Goal: Transaction & Acquisition: Purchase product/service

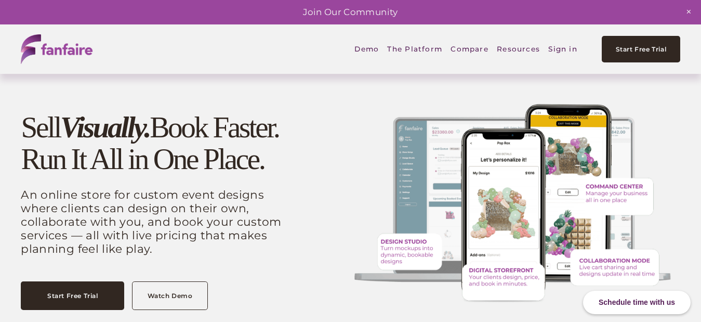
click at [570, 44] on link "Sign in" at bounding box center [562, 49] width 29 height 24
click at [560, 42] on link "Sign in" at bounding box center [562, 49] width 29 height 24
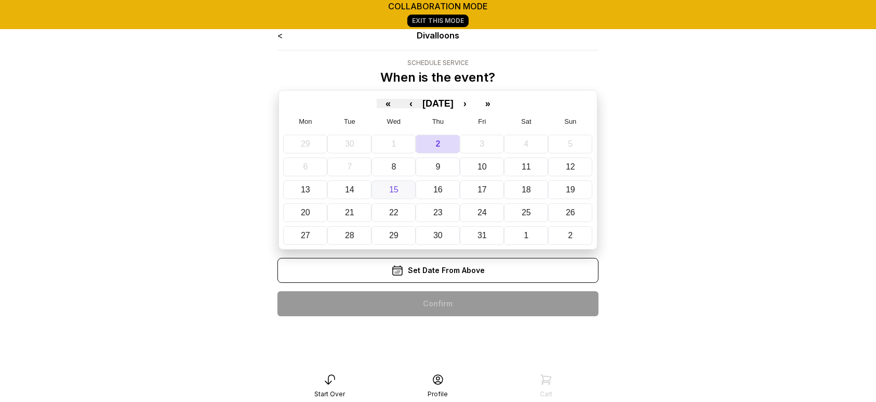
click at [403, 192] on button "15" at bounding box center [394, 189] width 44 height 19
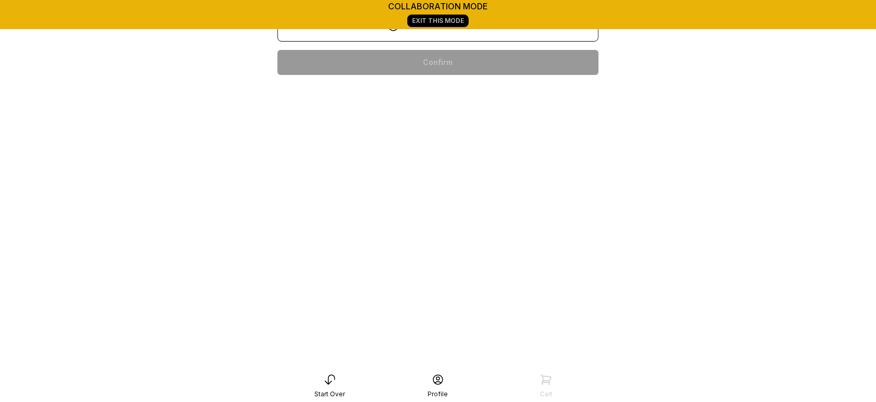
scroll to position [141, 0]
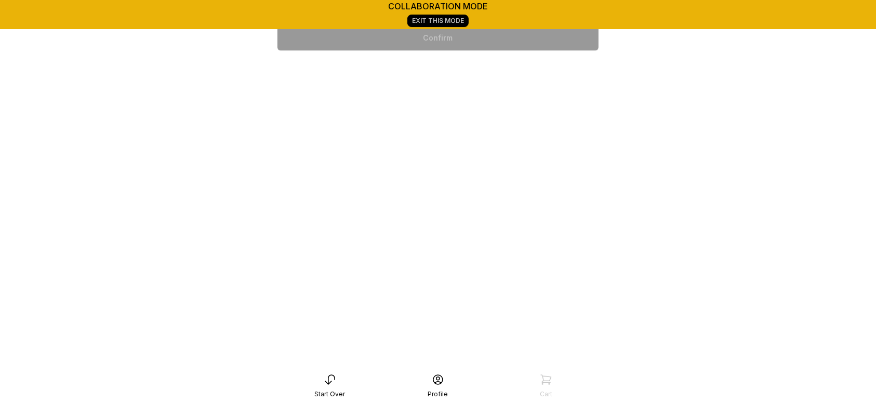
click at [504, 305] on div "6:00 pm" at bounding box center [438, 304] width 305 height 25
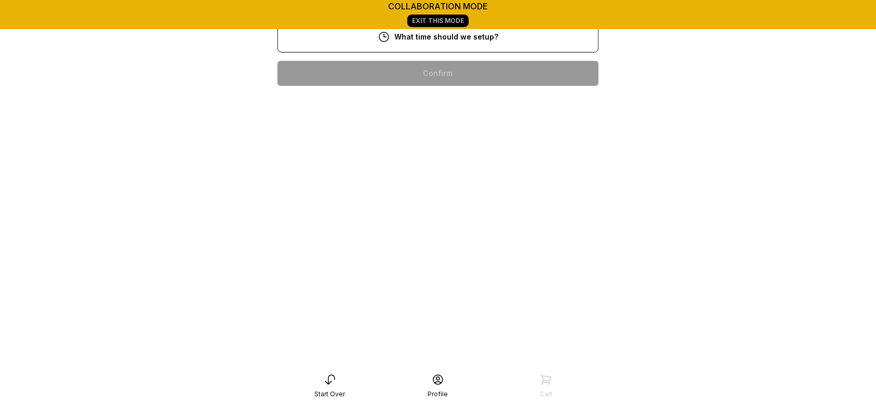
scroll to position [200, 0]
click at [441, 321] on div "7:00 pm" at bounding box center [438, 333] width 305 height 25
click at [500, 360] on div "5:00 pm" at bounding box center [438, 372] width 305 height 25
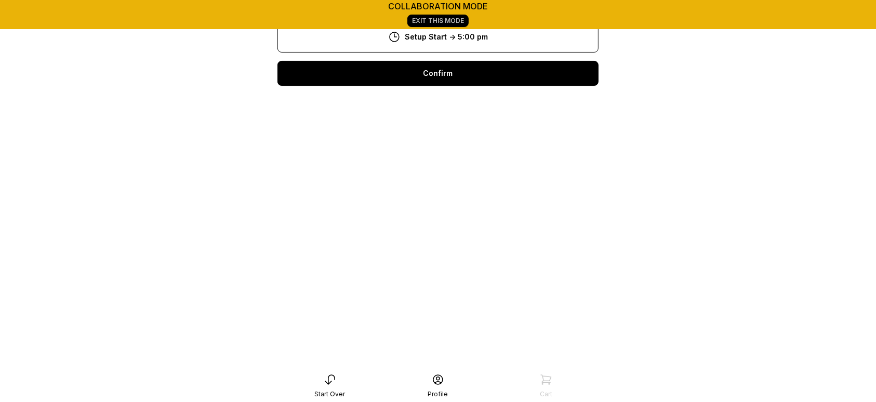
click at [510, 71] on div "Confirm" at bounding box center [437, 73] width 321 height 25
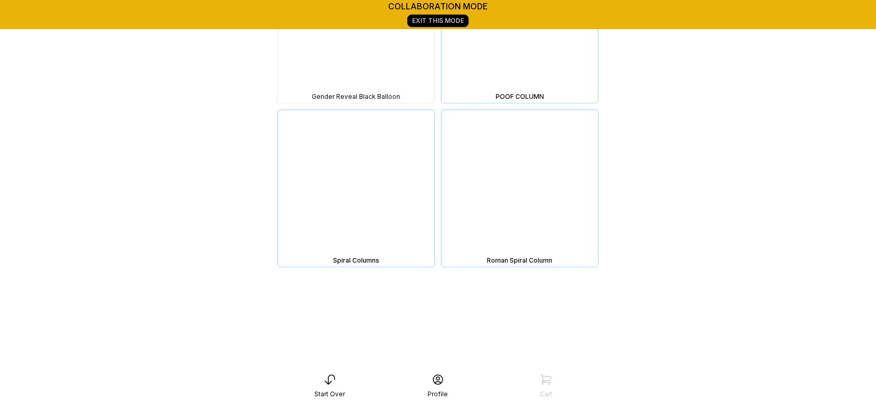
scroll to position [8159, 0]
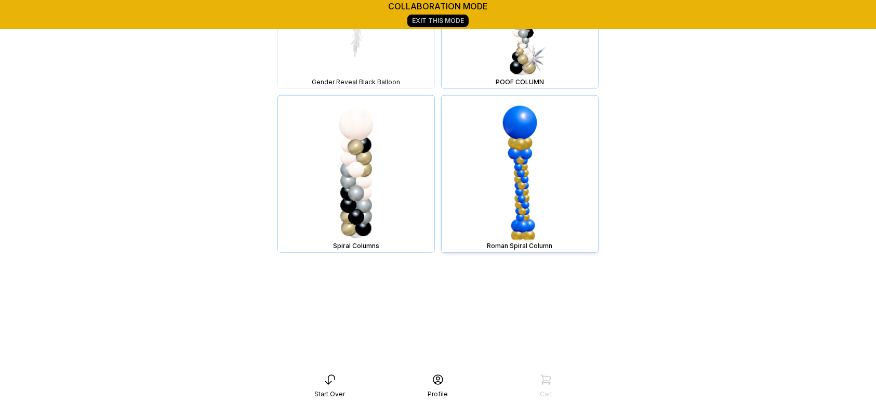
click at [573, 208] on img at bounding box center [520, 174] width 156 height 156
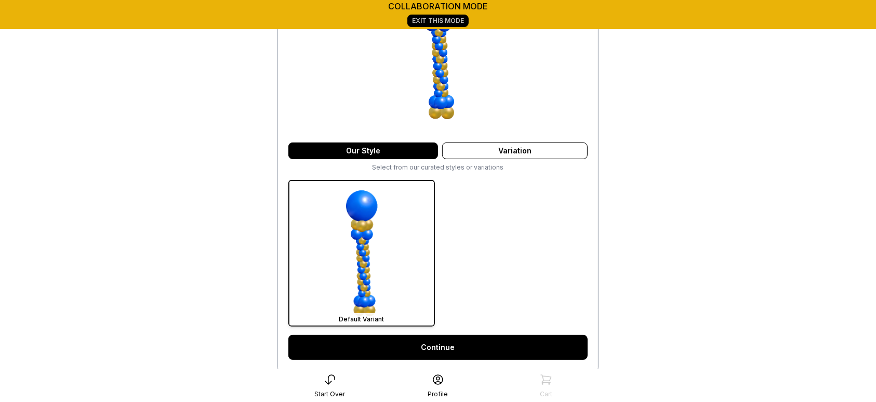
scroll to position [169, 0]
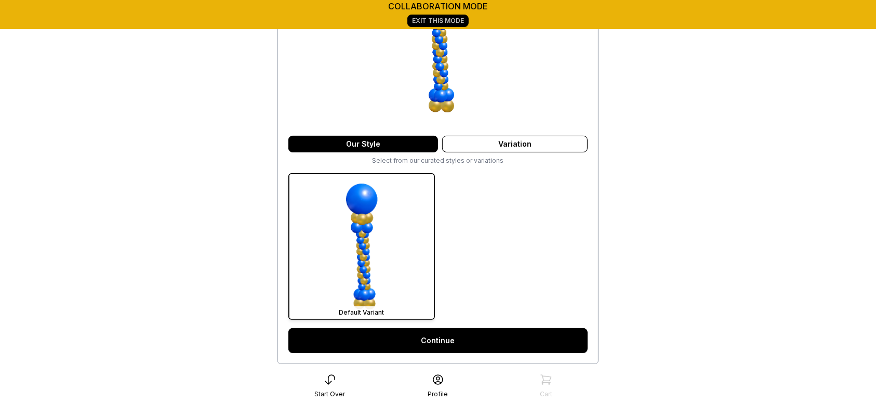
click at [483, 338] on link "Continue" at bounding box center [437, 340] width 299 height 25
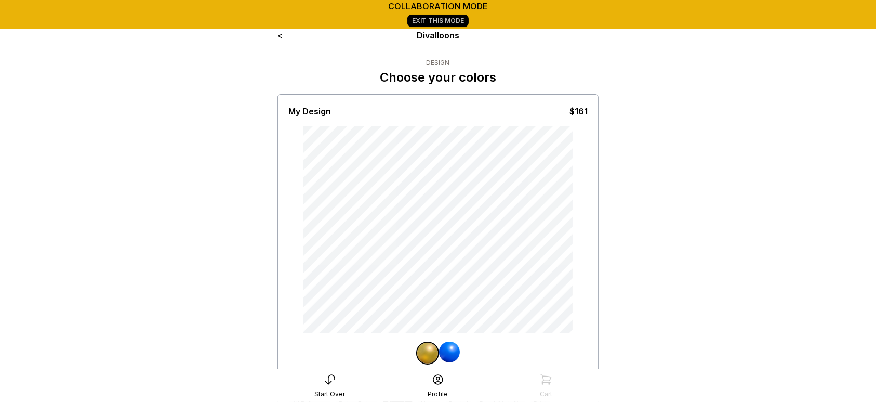
scroll to position [262, 0]
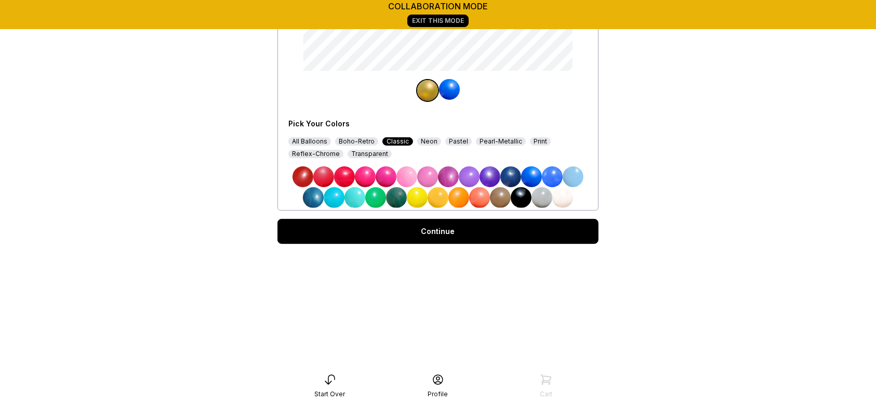
click at [453, 232] on div "Continue" at bounding box center [437, 231] width 321 height 25
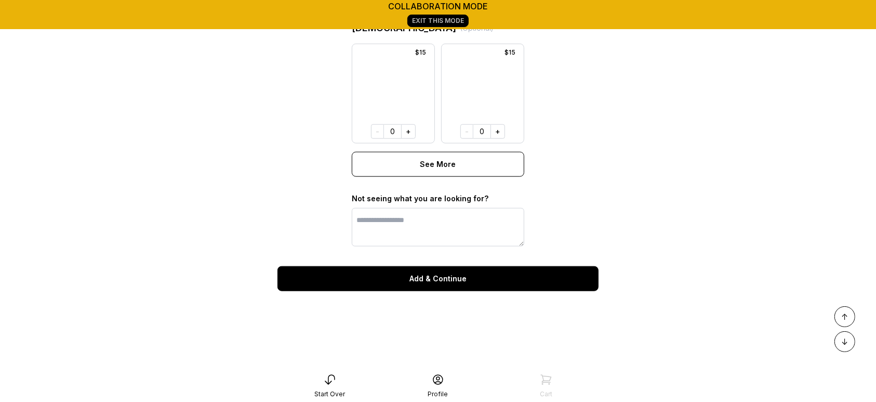
scroll to position [897, 0]
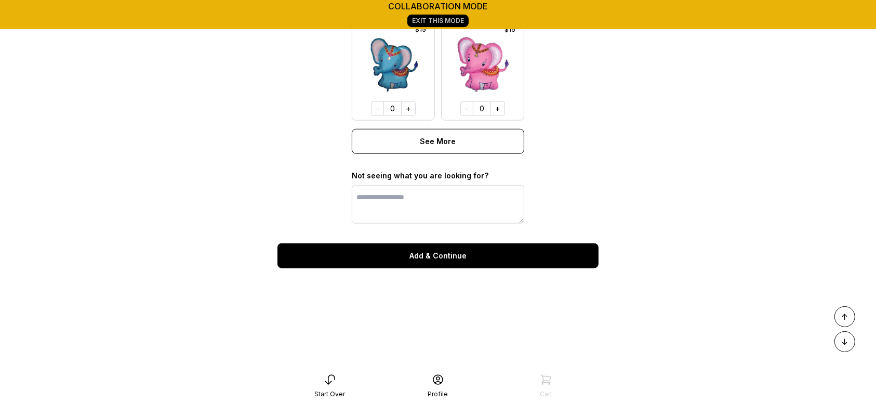
click at [495, 268] on button "Add & Continue" at bounding box center [437, 255] width 321 height 25
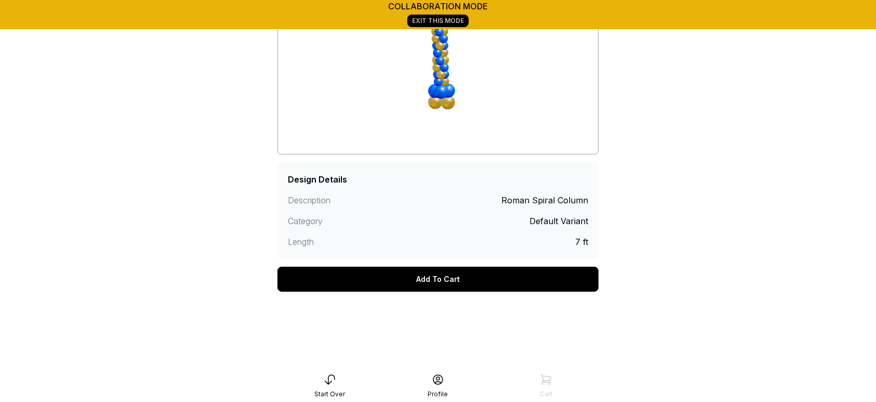
scroll to position [193, 0]
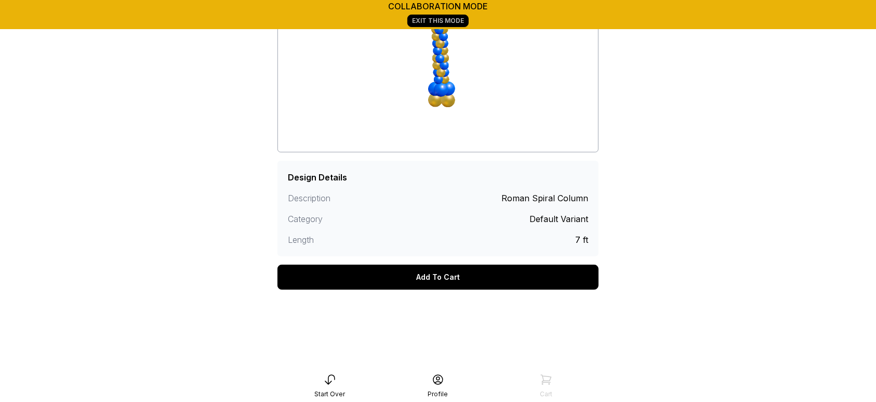
click at [427, 280] on div "Add To Cart" at bounding box center [437, 277] width 321 height 25
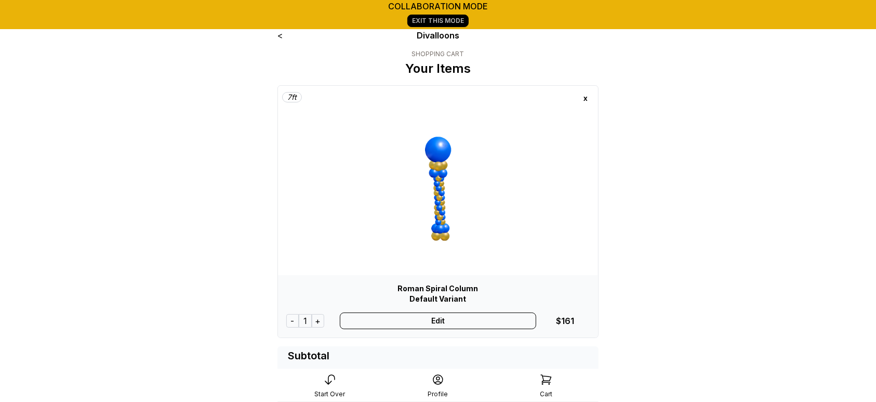
click at [318, 321] on div "+" at bounding box center [318, 321] width 12 height 14
click at [847, 165] on main "collaboration mode Exit This Mode < Divalloons SHOPPING CART Your Items 7 ft x …" at bounding box center [438, 287] width 876 height 575
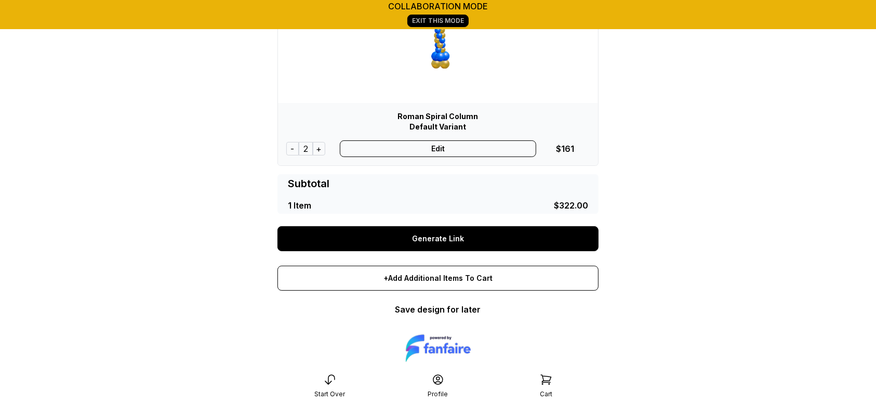
scroll to position [178, 0]
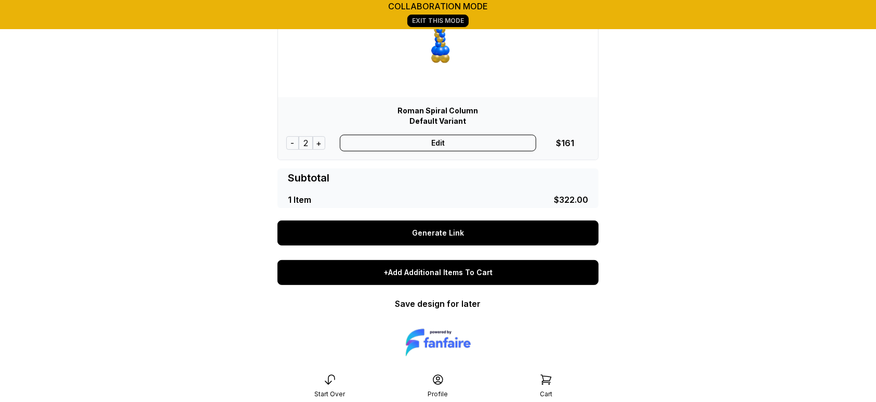
click at [505, 276] on div "+Add Additional Items To Cart" at bounding box center [437, 272] width 321 height 25
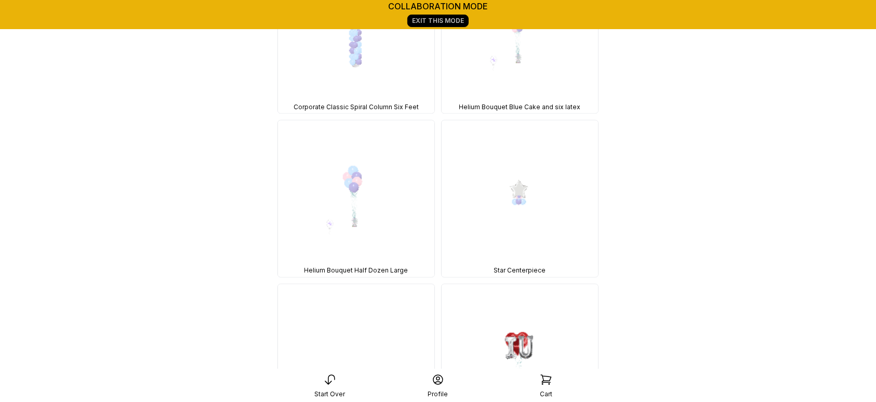
scroll to position [5010, 0]
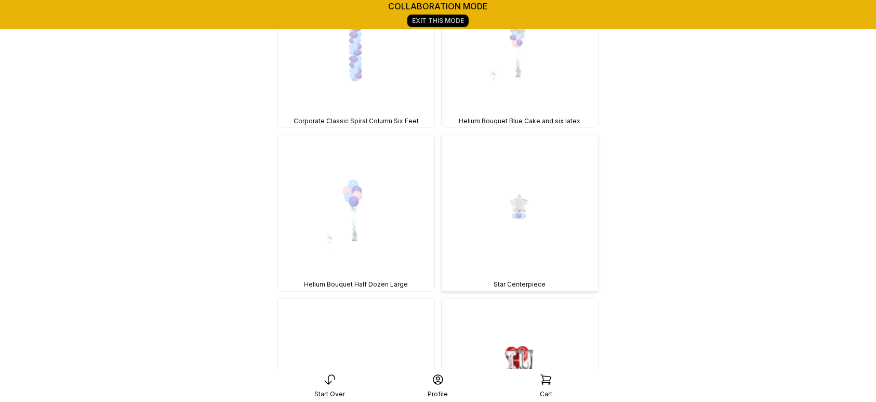
click at [556, 225] on img at bounding box center [520, 213] width 156 height 156
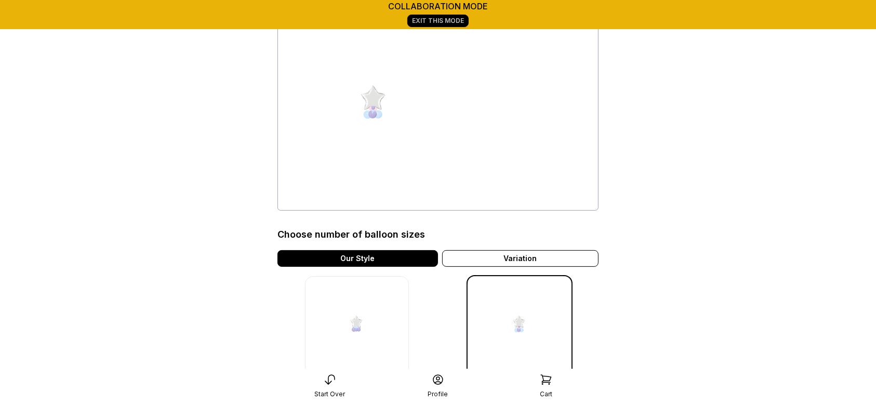
scroll to position [75, 0]
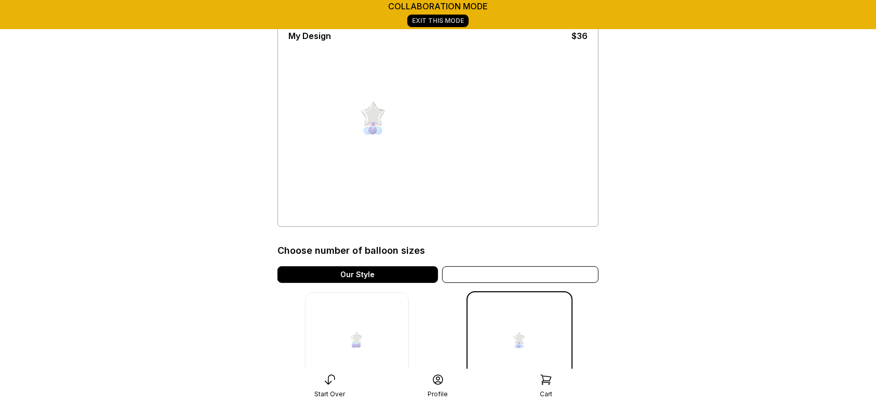
click at [577, 279] on div "Variation" at bounding box center [520, 274] width 156 height 17
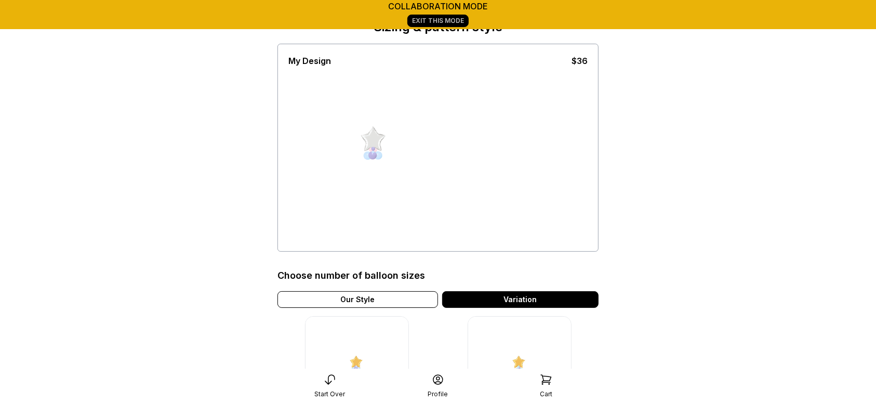
scroll to position [40, 0]
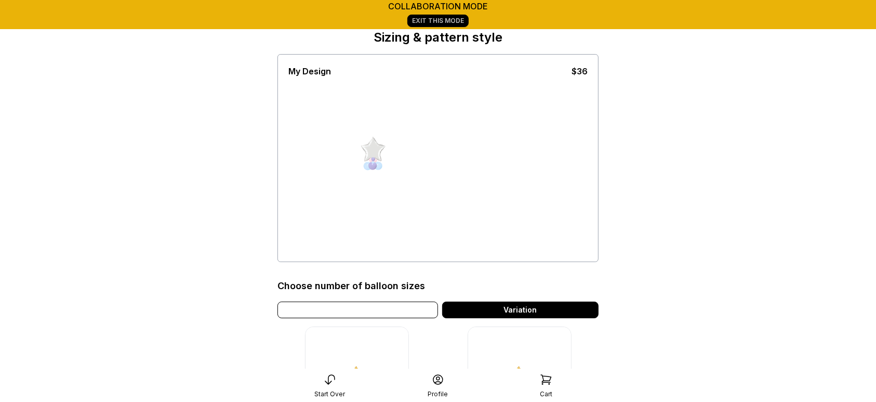
click at [399, 318] on div "Our Style Variation" at bounding box center [437, 309] width 321 height 17
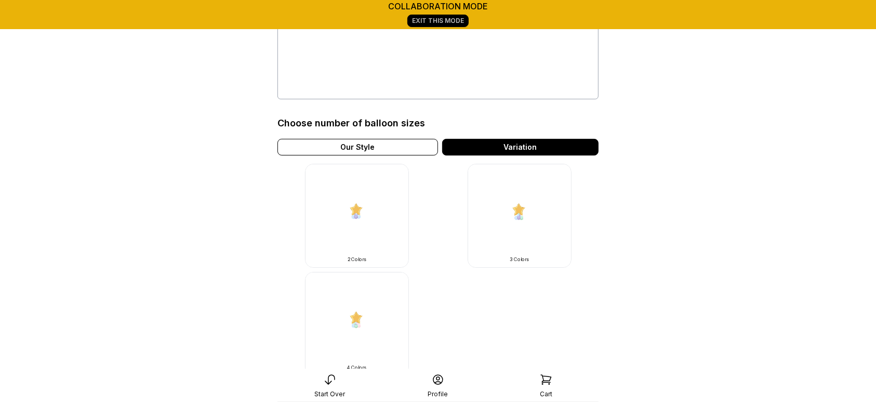
scroll to position [326, 0]
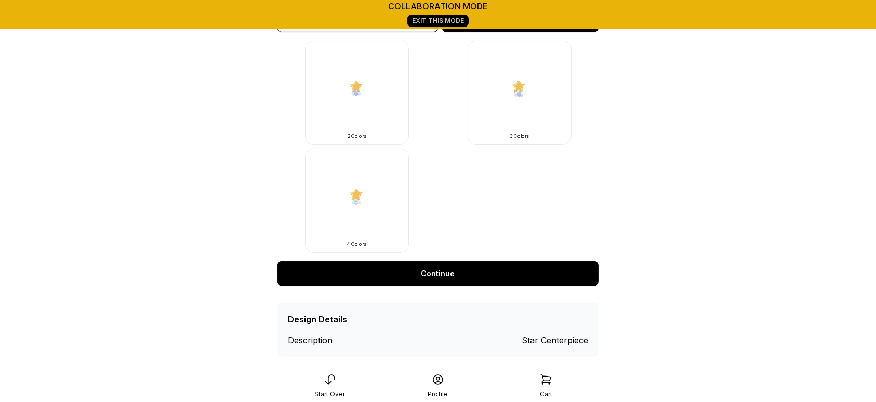
click at [512, 281] on link "Continue" at bounding box center [437, 273] width 321 height 25
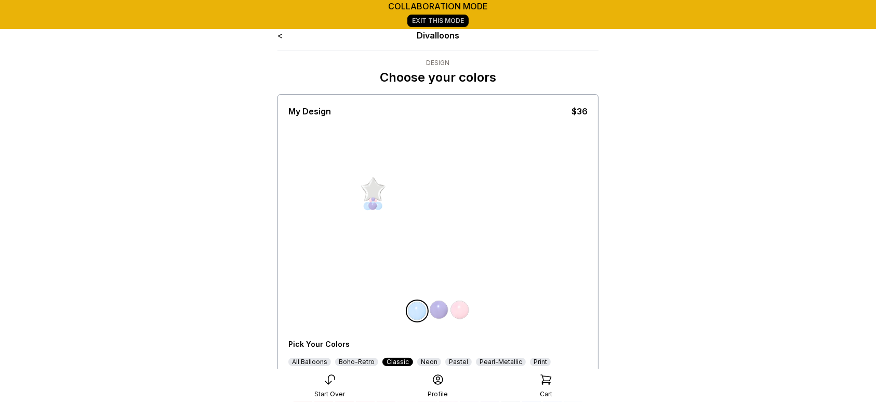
scroll to position [124, 0]
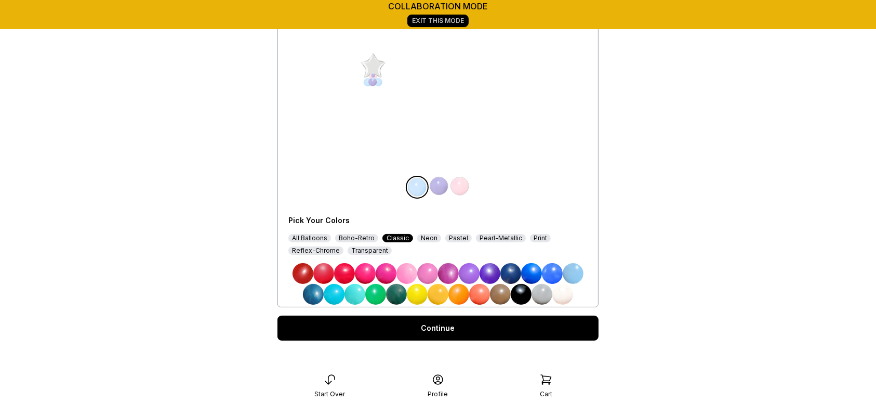
click at [530, 270] on img at bounding box center [531, 273] width 21 height 21
click at [490, 238] on div "Pearl-Metallic" at bounding box center [501, 238] width 50 height 8
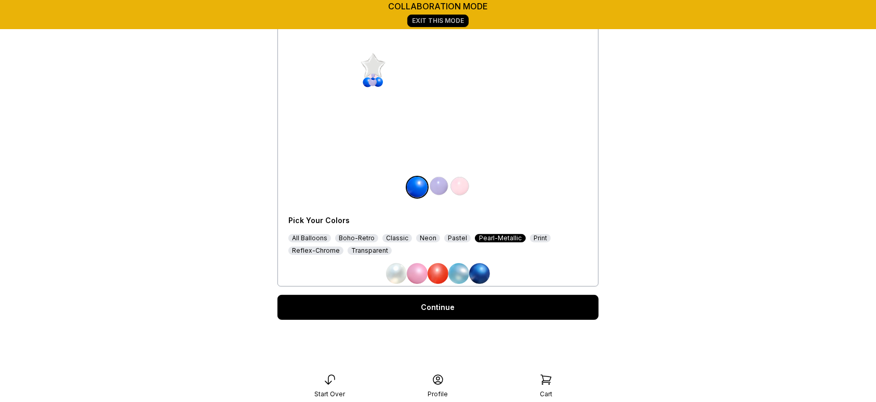
click at [317, 249] on div "Reflex-Chrome" at bounding box center [315, 250] width 55 height 8
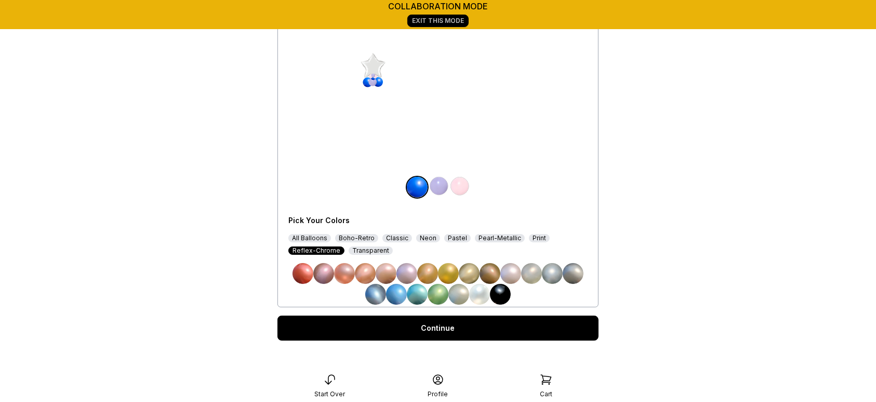
click at [443, 186] on img at bounding box center [439, 186] width 21 height 21
click at [447, 273] on img at bounding box center [448, 273] width 21 height 21
click at [461, 183] on img at bounding box center [459, 186] width 21 height 21
click at [405, 238] on div "Classic" at bounding box center [397, 238] width 30 height 8
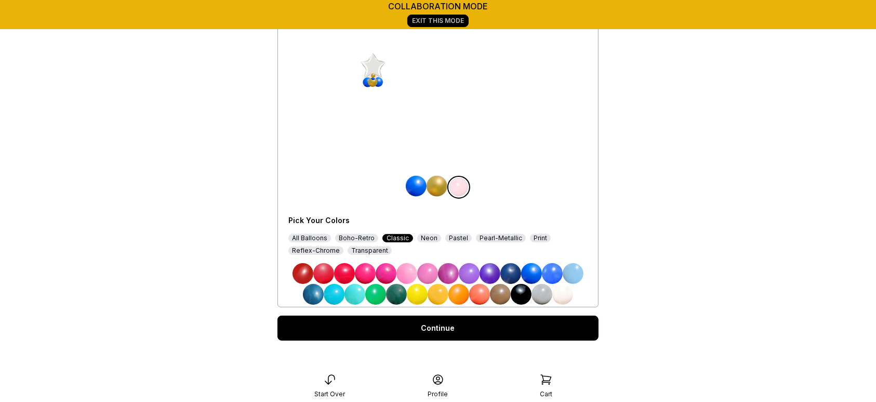
click at [537, 277] on img at bounding box center [531, 273] width 21 height 21
click at [320, 236] on div "All Balloons" at bounding box center [309, 238] width 43 height 8
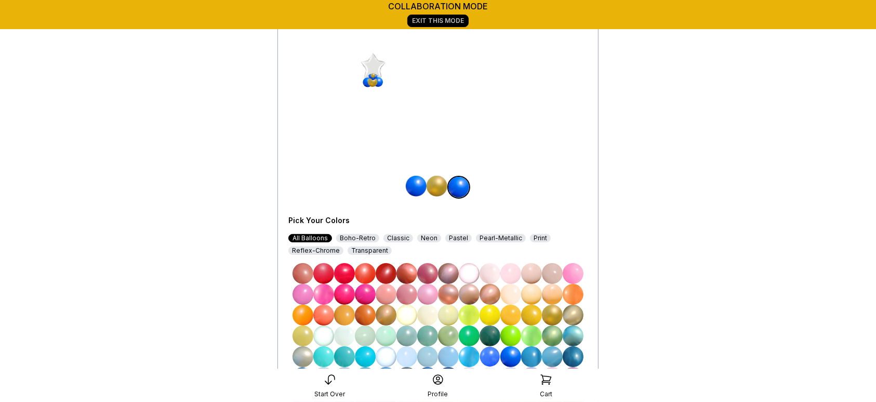
click at [437, 182] on img at bounding box center [437, 186] width 21 height 21
click at [509, 356] on img at bounding box center [510, 356] width 21 height 21
click at [464, 189] on img at bounding box center [459, 186] width 21 height 21
click at [554, 313] on img at bounding box center [552, 315] width 21 height 21
click at [435, 186] on img at bounding box center [437, 186] width 21 height 21
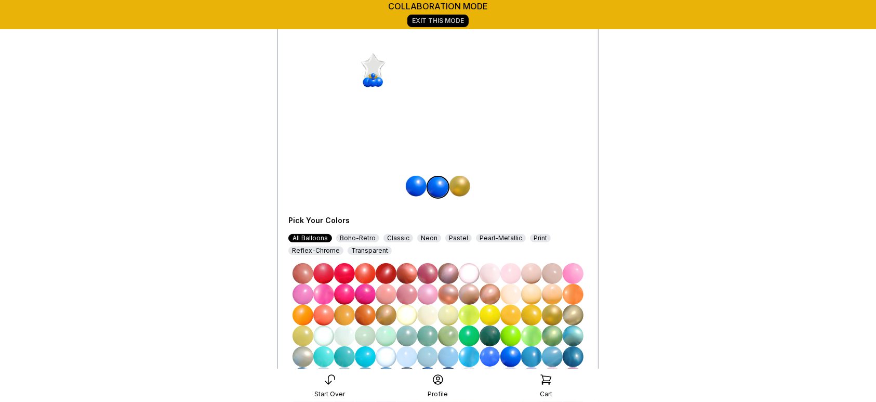
click at [549, 315] on img at bounding box center [552, 315] width 21 height 21
click at [458, 188] on img at bounding box center [459, 186] width 21 height 21
click at [514, 352] on img at bounding box center [510, 356] width 21 height 21
click at [565, 297] on img at bounding box center [573, 294] width 21 height 21
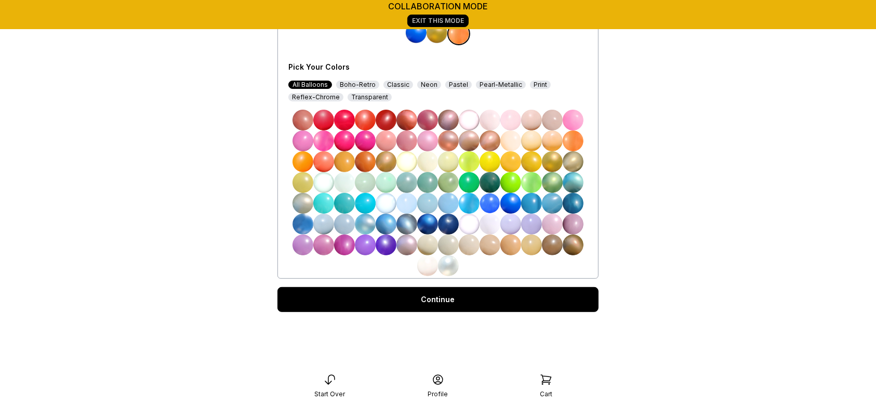
click at [506, 199] on img at bounding box center [510, 203] width 21 height 21
click at [538, 302] on link "Continue" at bounding box center [437, 299] width 321 height 25
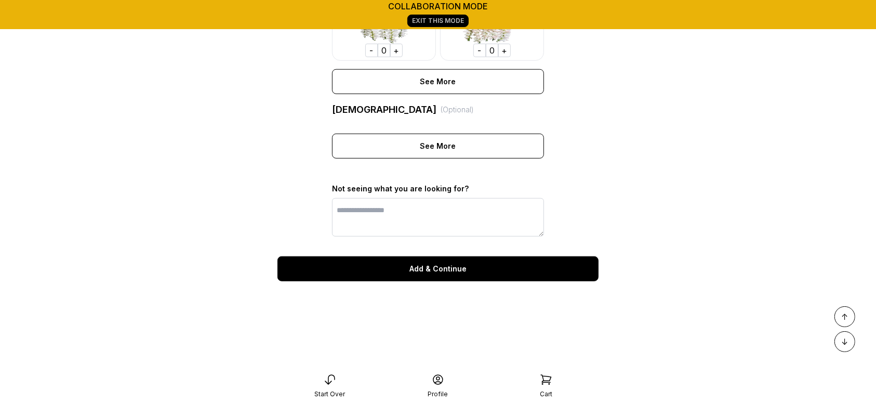
scroll to position [817, 0]
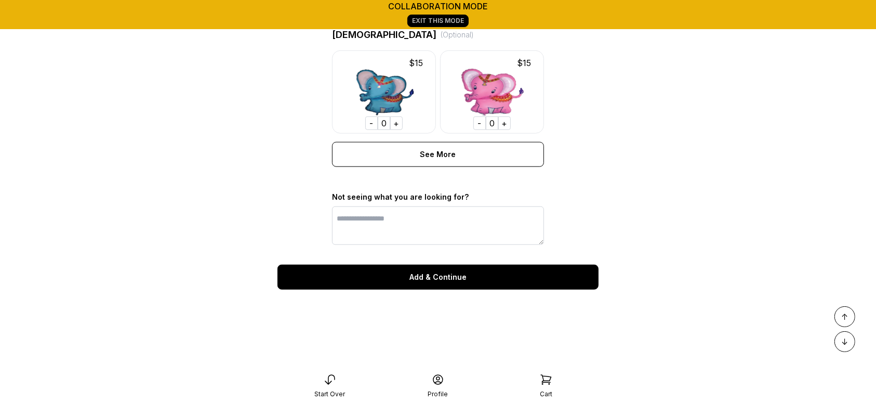
click at [539, 289] on div "Add & Continue" at bounding box center [437, 277] width 321 height 25
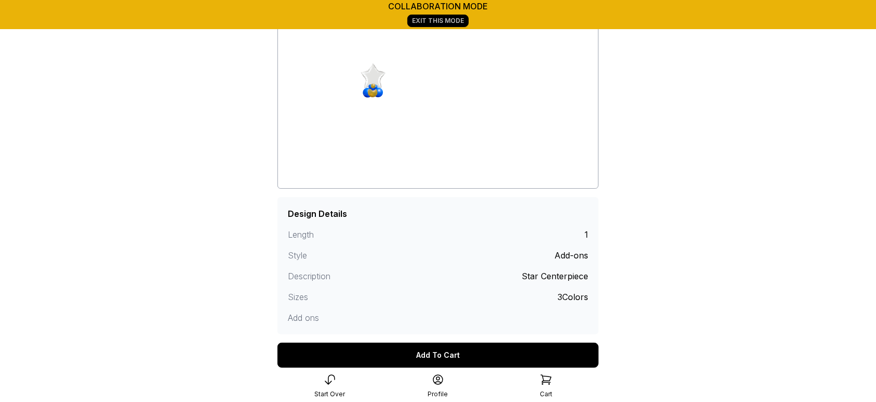
scroll to position [255, 0]
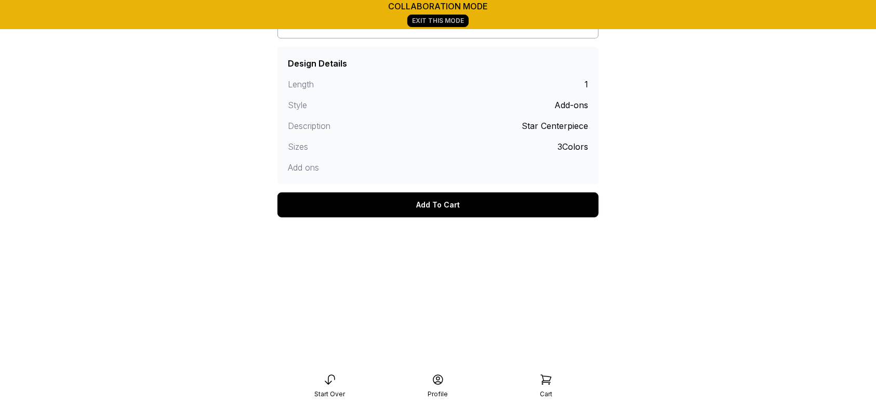
click at [475, 199] on div "Add To Cart" at bounding box center [437, 204] width 321 height 25
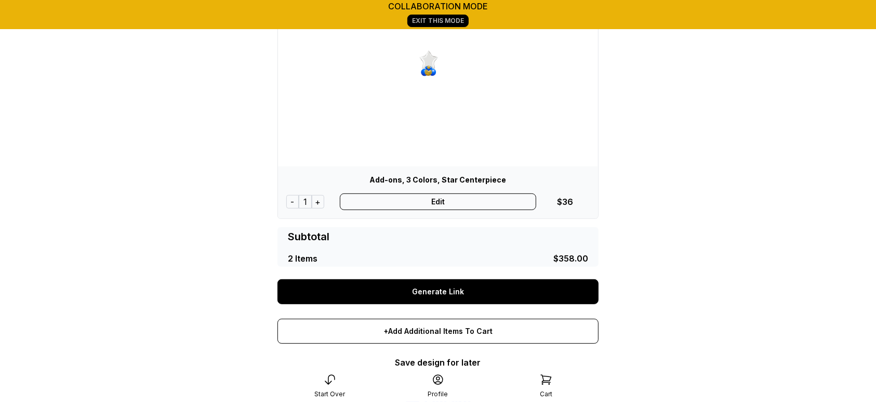
scroll to position [379, 0]
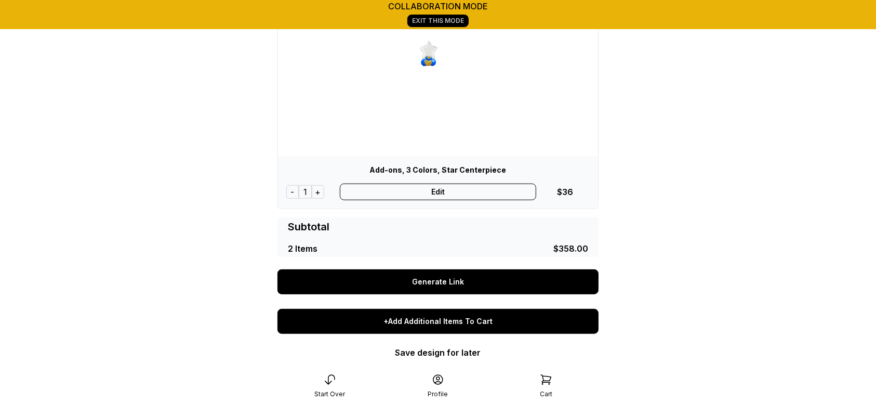
click at [486, 318] on div "+Add Additional Items To Cart" at bounding box center [437, 321] width 321 height 25
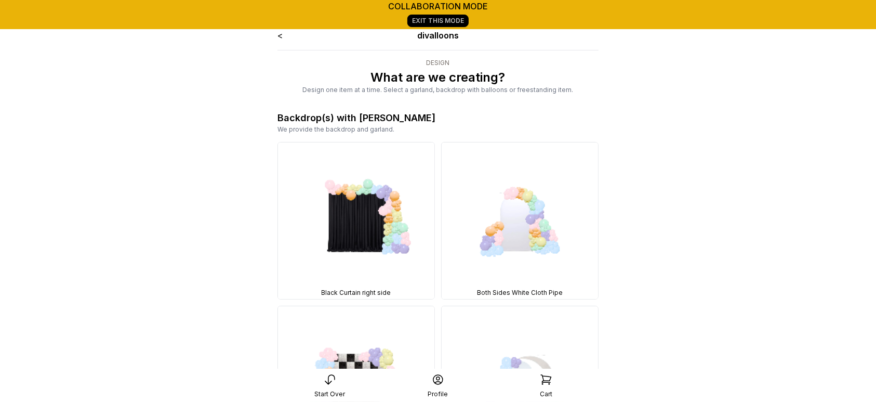
click at [281, 34] on link "<" at bounding box center [279, 35] width 5 height 10
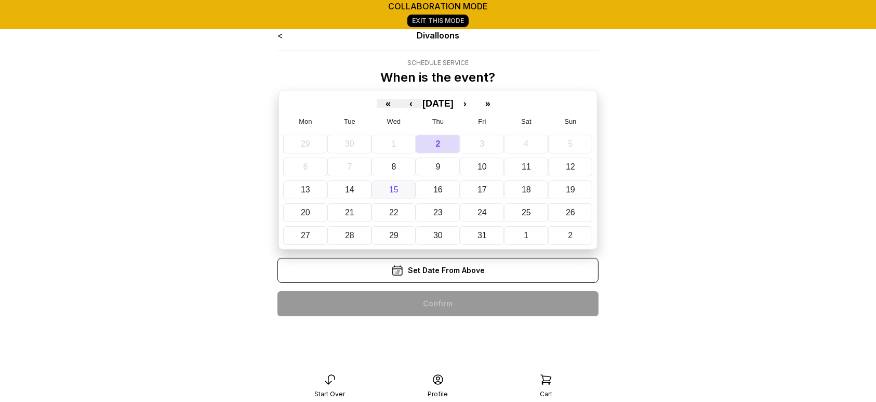
click at [398, 183] on button "15" at bounding box center [394, 189] width 44 height 19
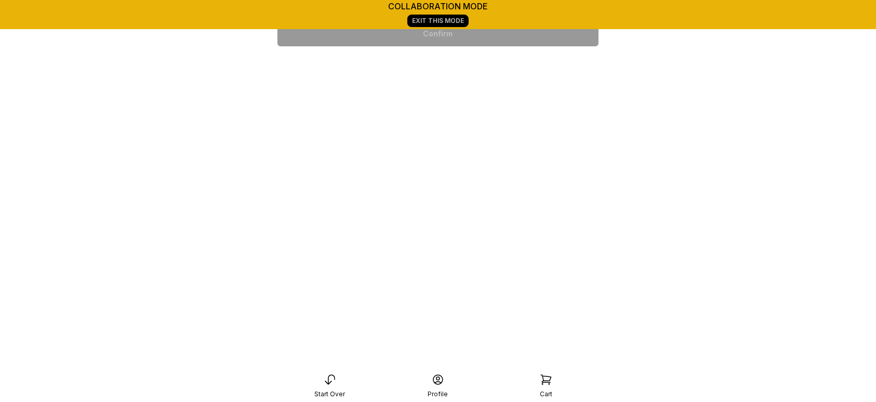
scroll to position [180, 0]
click at [523, 321] on div "7:00 pm" at bounding box center [438, 333] width 305 height 25
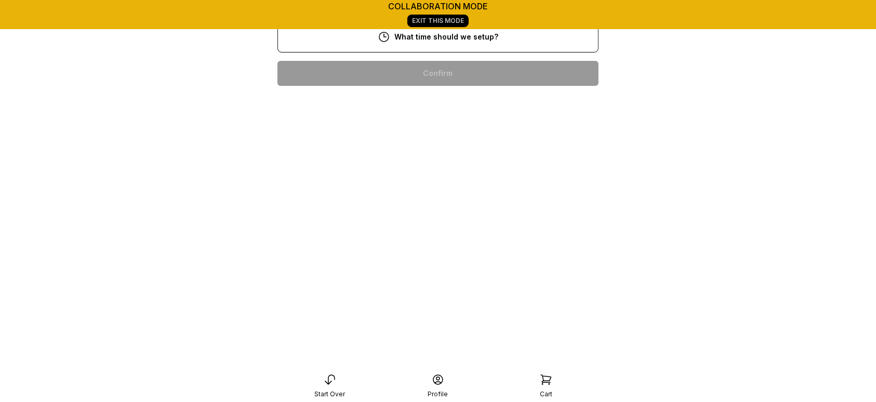
scroll to position [189, 0]
click at [475, 360] on div "5:00 pm" at bounding box center [438, 372] width 305 height 25
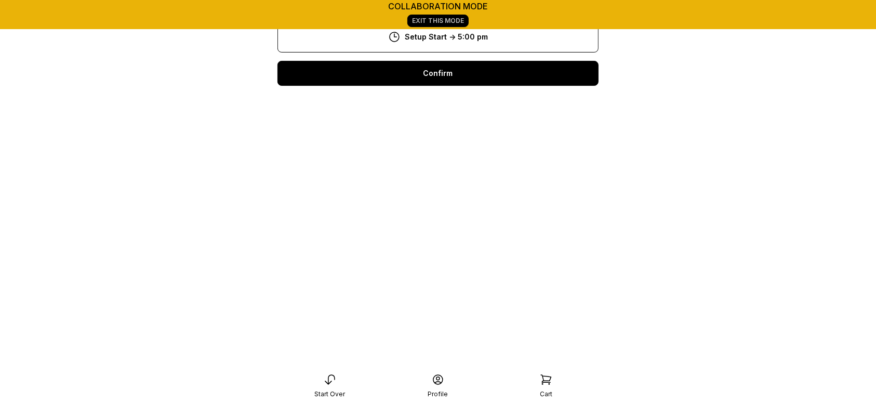
scroll to position [146, 0]
click at [469, 69] on div "Confirm" at bounding box center [437, 73] width 321 height 25
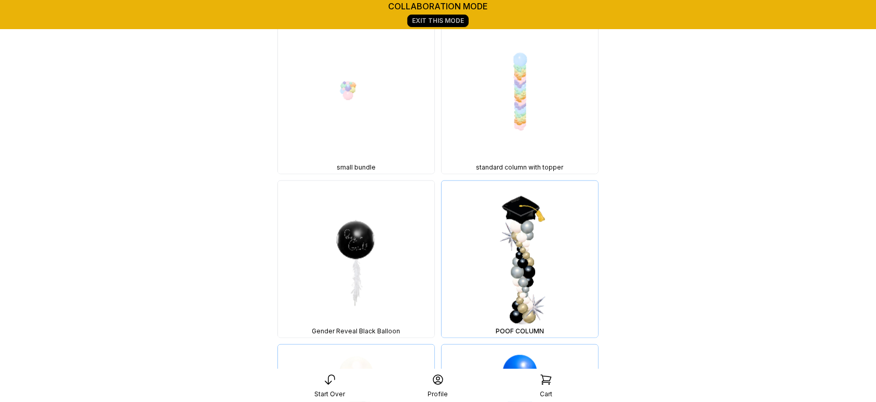
scroll to position [8174, 0]
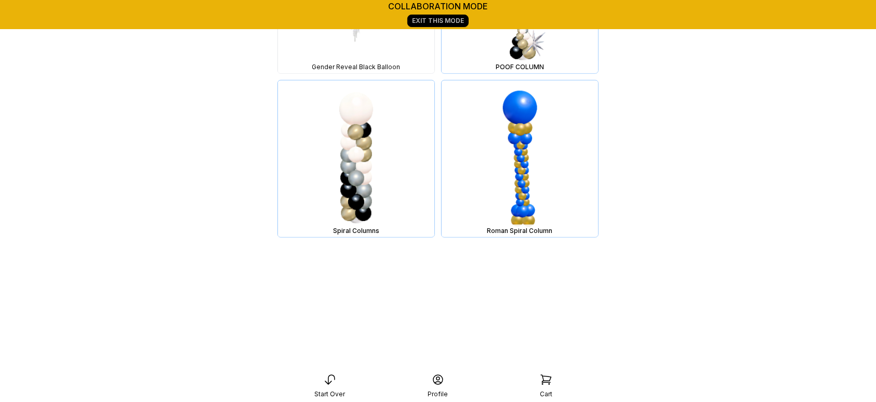
click at [549, 380] on icon at bounding box center [546, 379] width 10 height 9
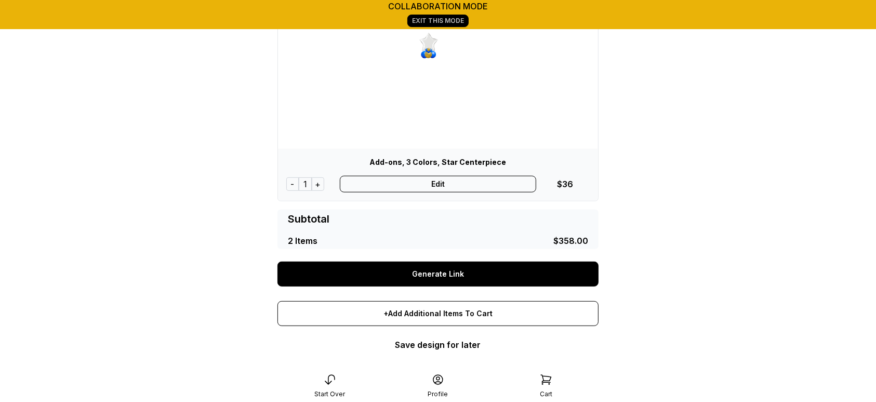
scroll to position [389, 0]
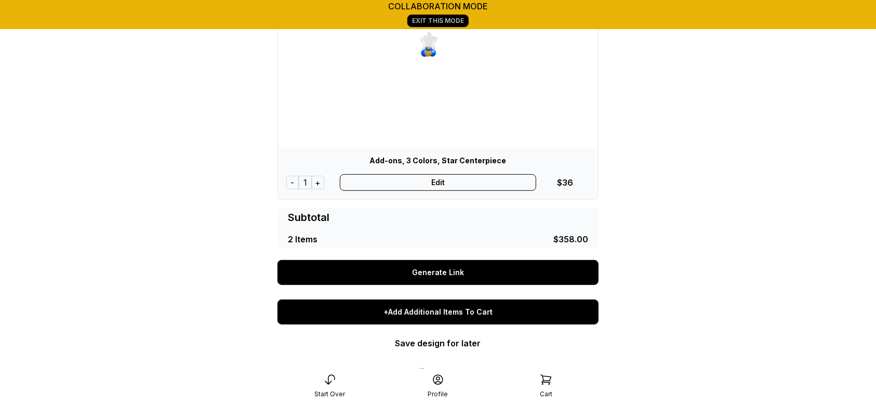
click at [491, 315] on div "+Add Additional Items To Cart" at bounding box center [437, 311] width 321 height 25
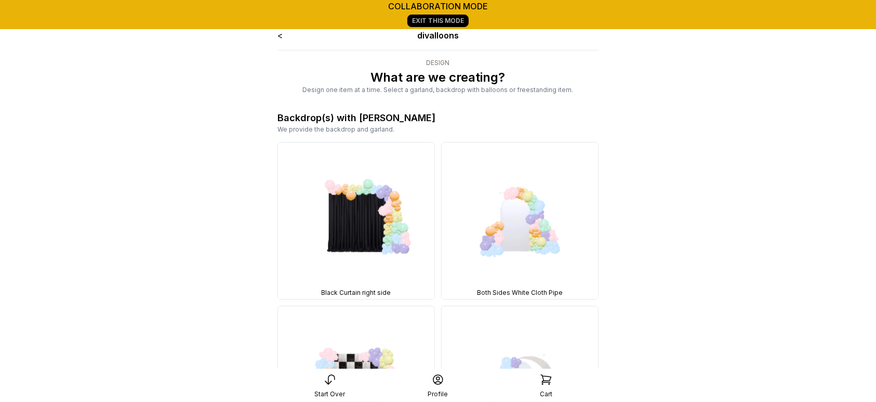
click at [351, 130] on div "We provide the backdrop and garland." at bounding box center [437, 129] width 321 height 8
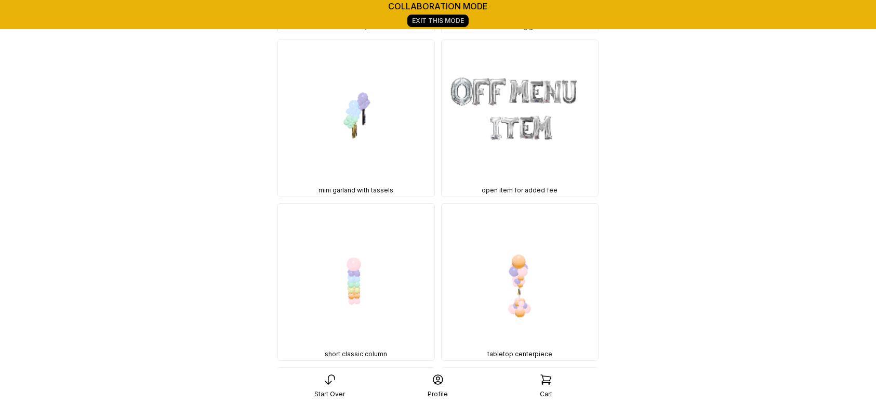
scroll to position [7411, 0]
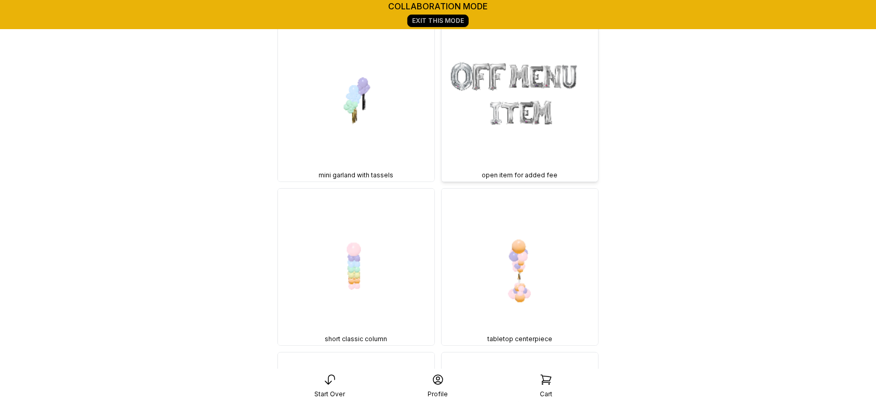
click at [552, 148] on img at bounding box center [520, 103] width 156 height 156
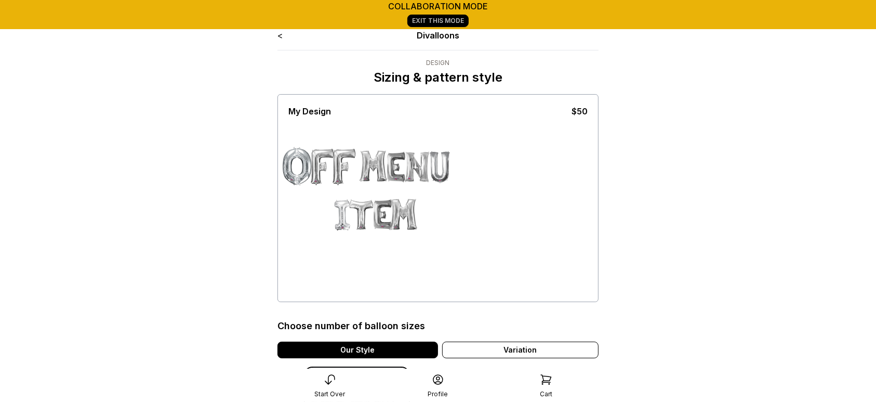
click at [281, 36] on link "<" at bounding box center [279, 35] width 5 height 10
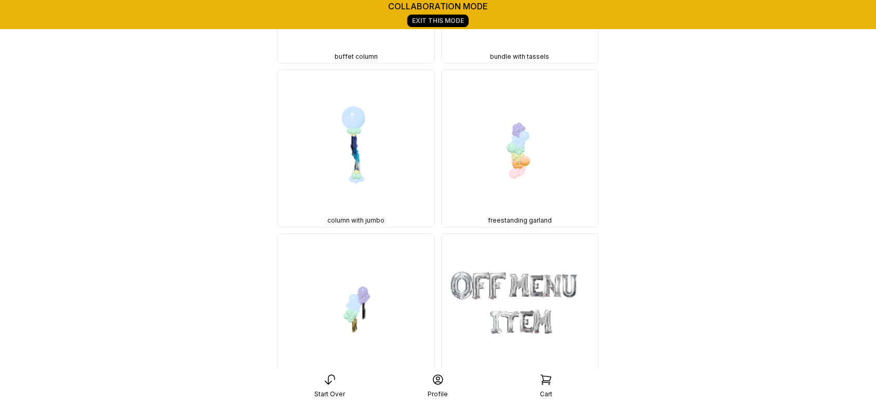
scroll to position [7172, 0]
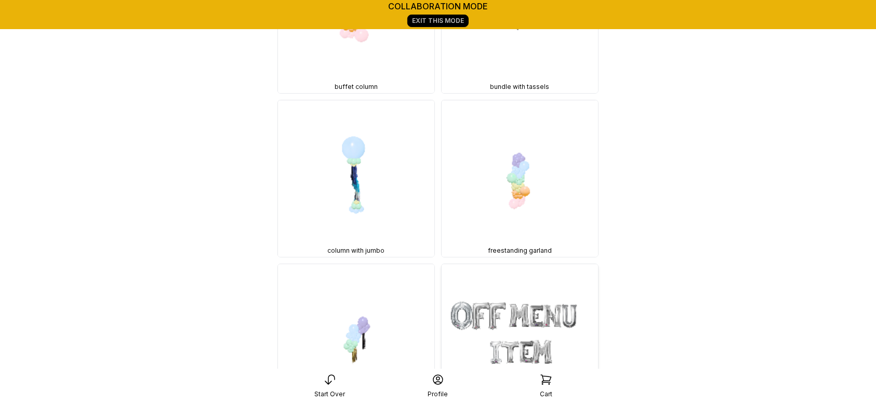
click at [548, 316] on img at bounding box center [520, 342] width 156 height 156
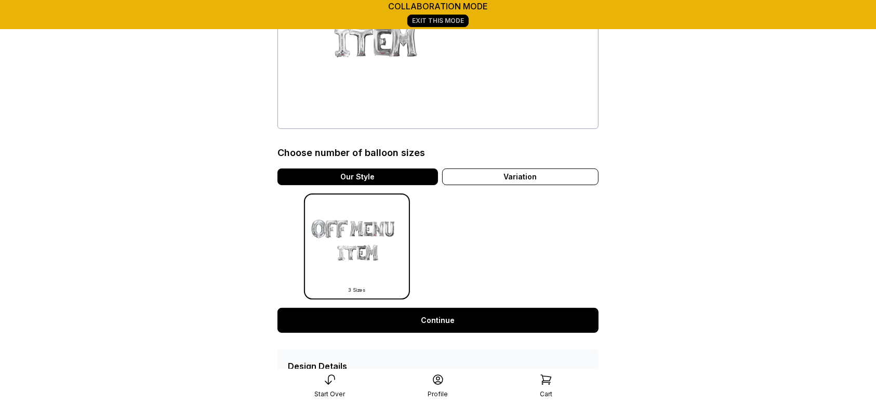
scroll to position [177, 0]
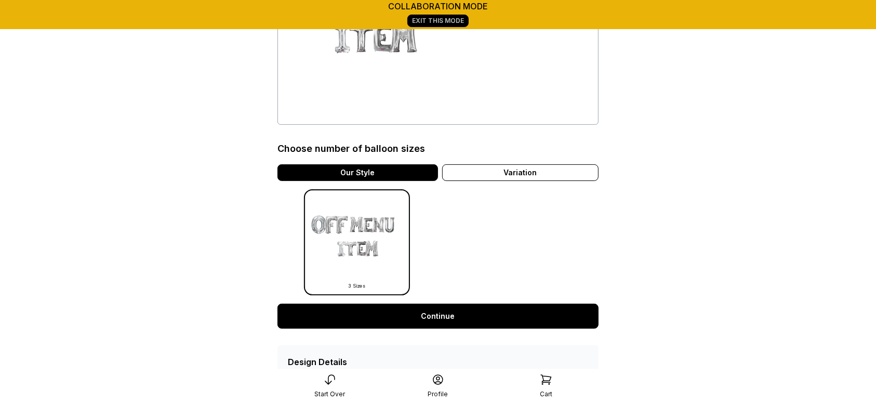
click at [435, 325] on link "Continue" at bounding box center [437, 315] width 321 height 25
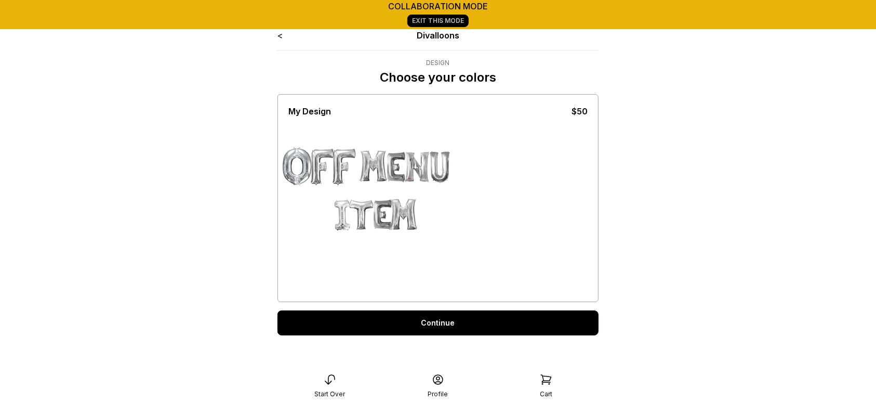
click at [435, 325] on link "Continue" at bounding box center [437, 322] width 321 height 25
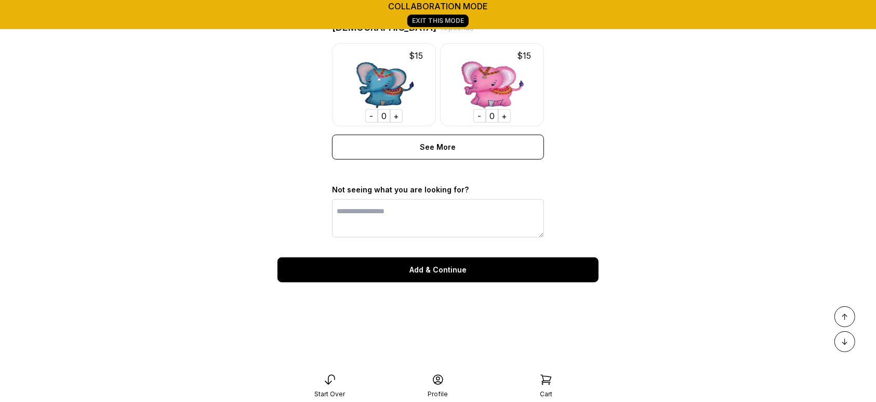
scroll to position [757, 0]
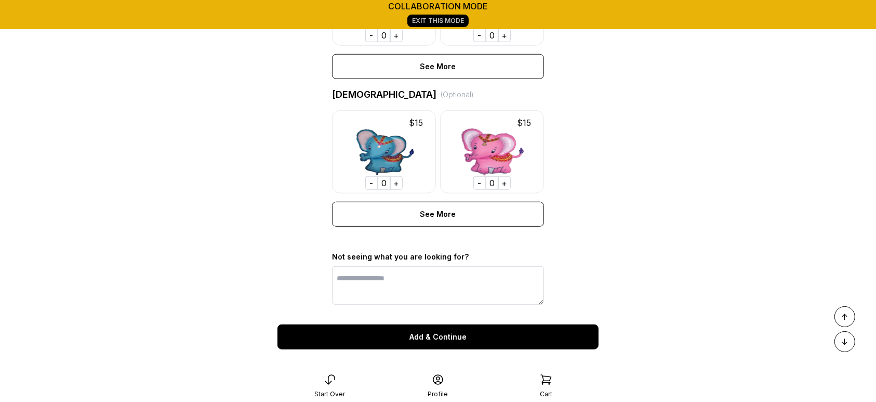
click at [568, 349] on div "Add & Continue" at bounding box center [437, 336] width 321 height 25
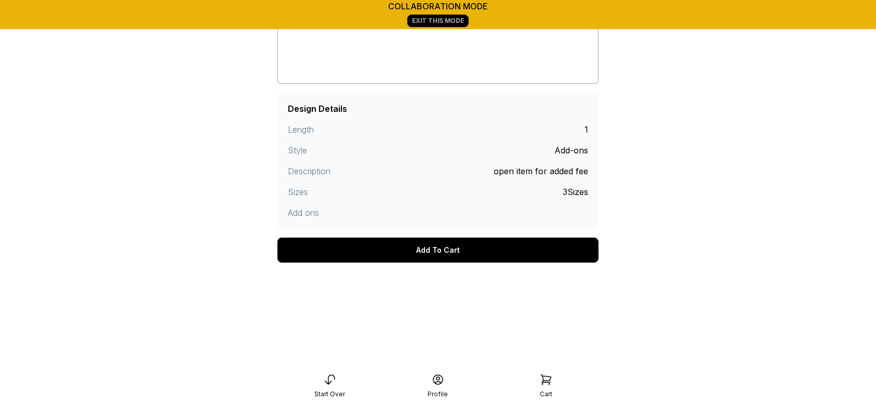
scroll to position [211, 0]
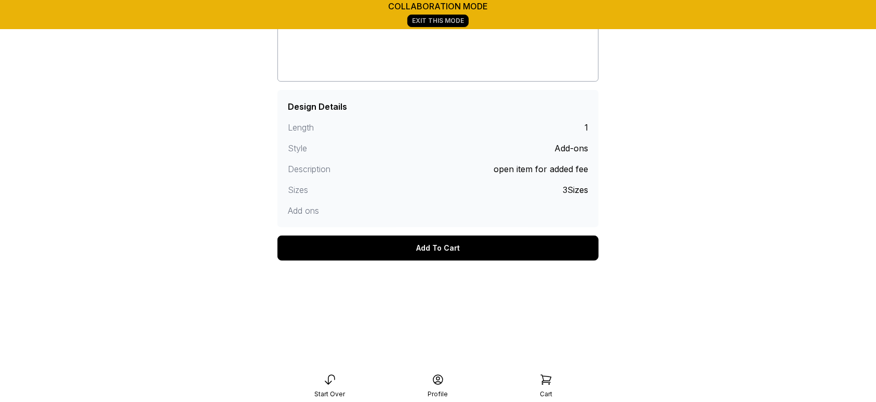
click at [552, 258] on div "Add To Cart" at bounding box center [437, 247] width 321 height 25
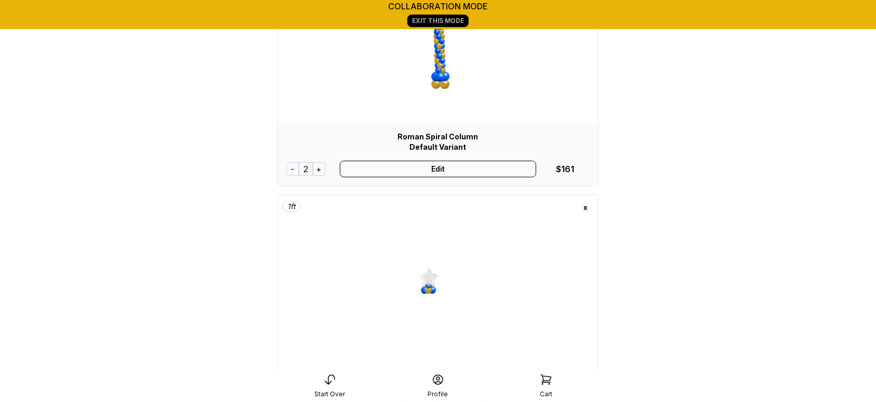
scroll to position [156, 0]
click at [509, 167] on div "Edit" at bounding box center [438, 164] width 197 height 17
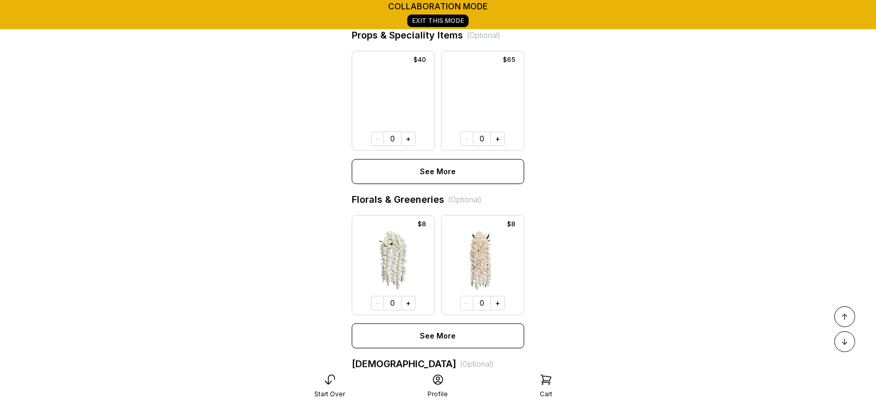
scroll to position [536, 0]
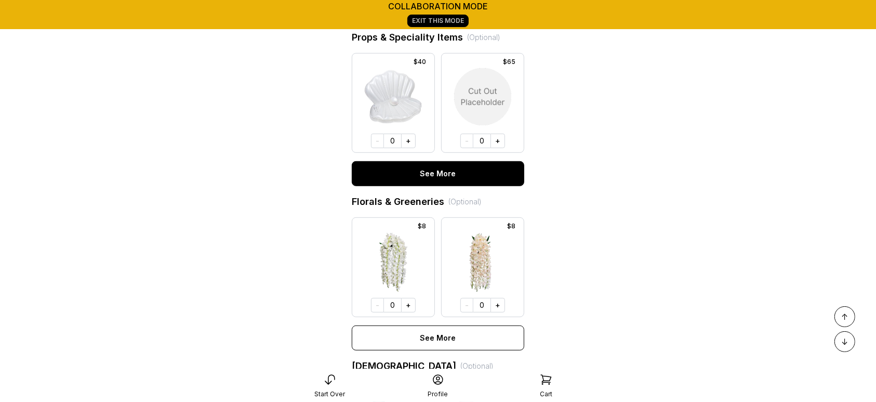
click at [454, 186] on button "See More" at bounding box center [438, 173] width 173 height 25
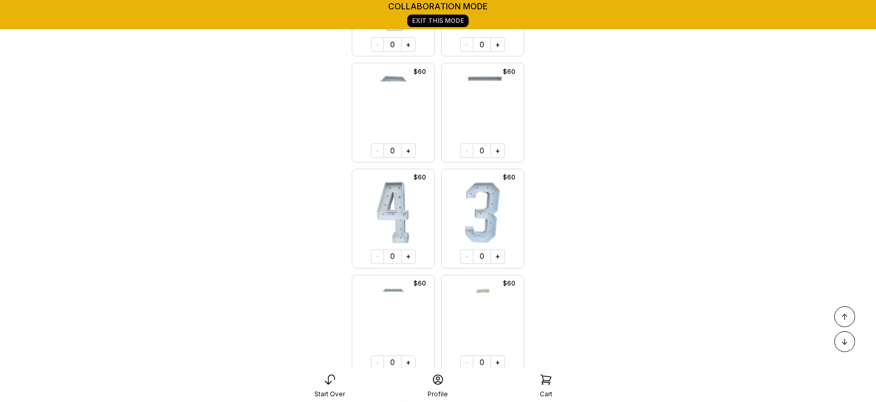
scroll to position [1615, 0]
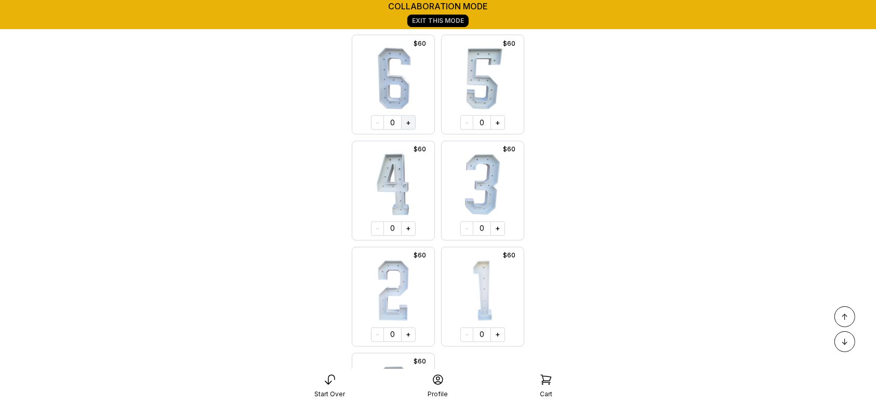
click at [409, 130] on button "+" at bounding box center [408, 122] width 15 height 15
click at [409, 342] on button "+" at bounding box center [408, 334] width 15 height 15
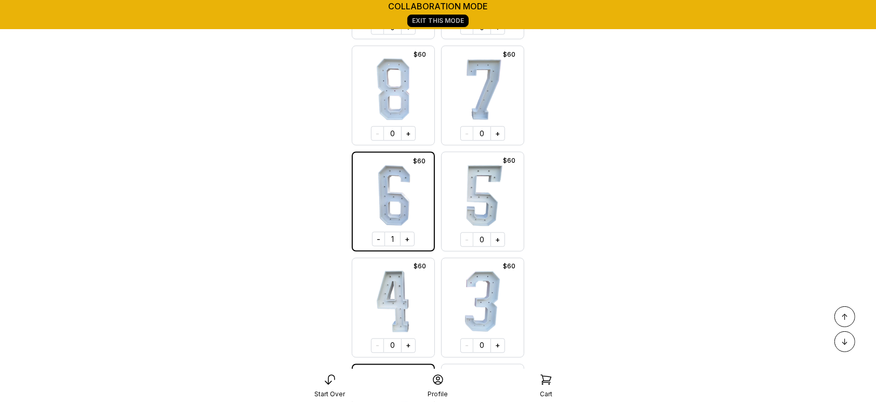
scroll to position [1557, 0]
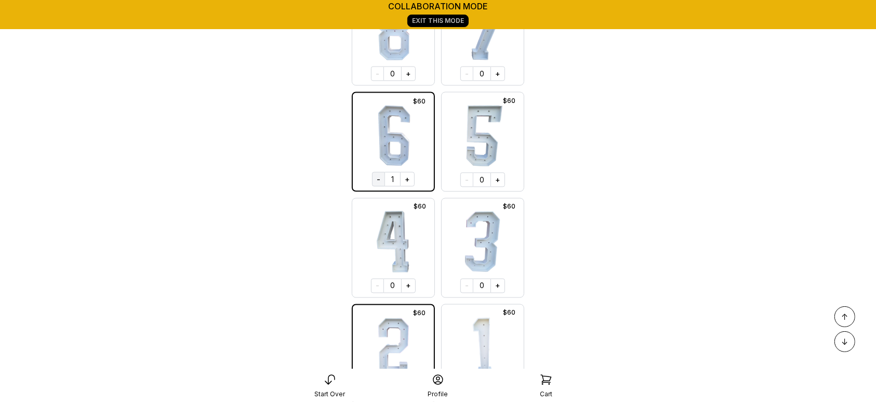
click at [380, 187] on button "-" at bounding box center [378, 179] width 13 height 15
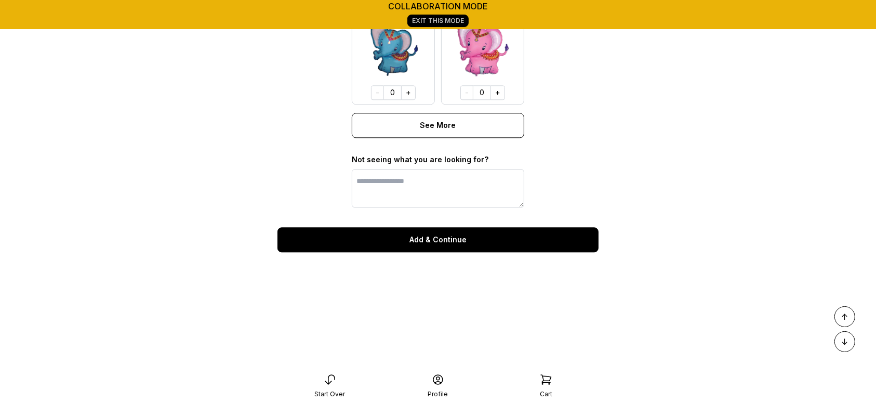
scroll to position [2262, 0]
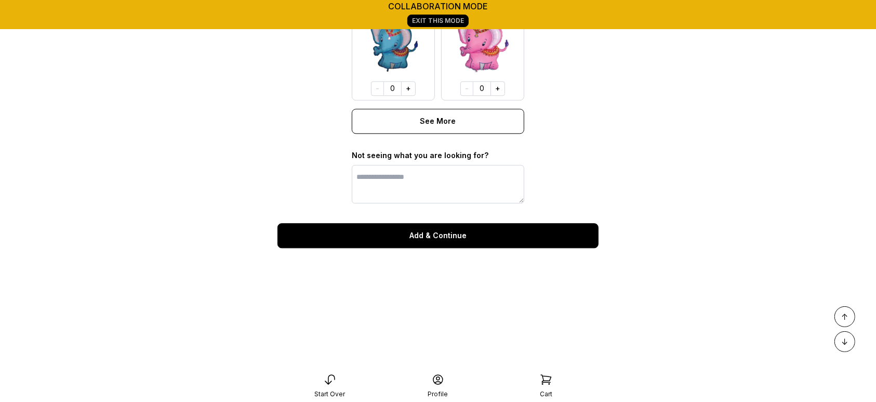
click at [516, 248] on button "Add & Continue" at bounding box center [437, 235] width 321 height 25
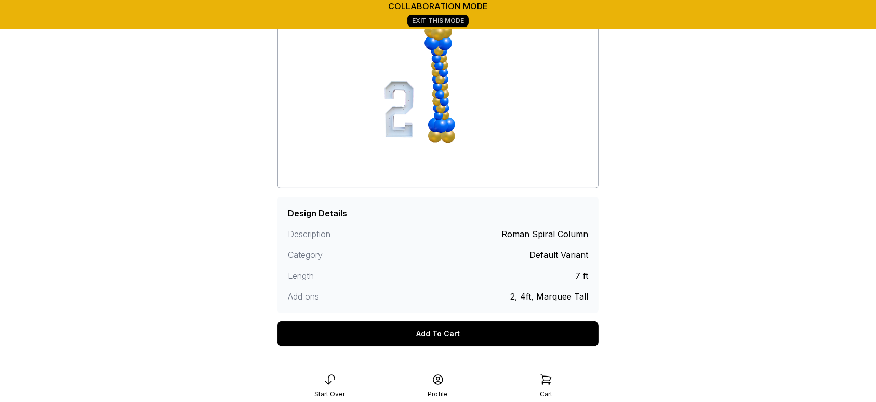
scroll to position [164, 0]
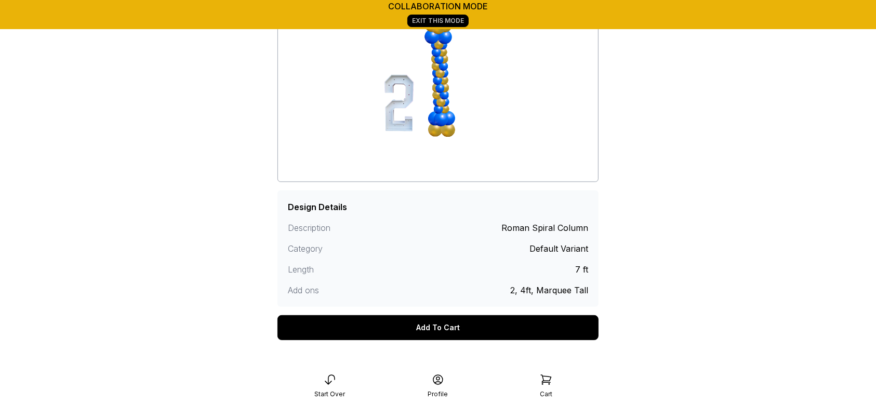
click at [468, 324] on div "Add To Cart" at bounding box center [437, 327] width 321 height 25
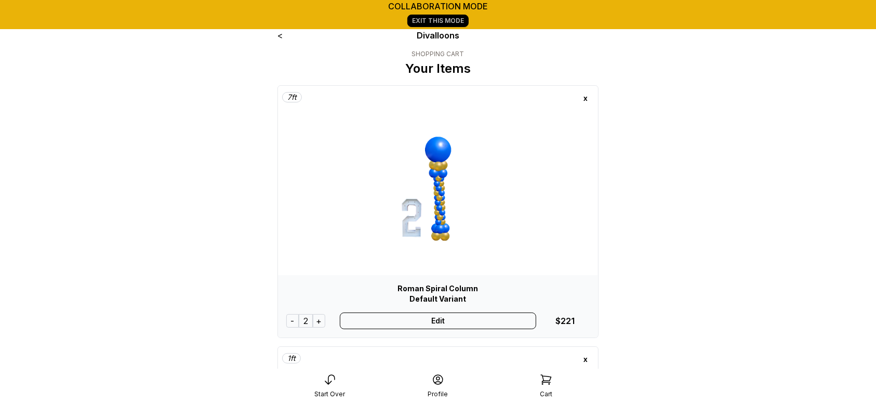
click at [289, 321] on div "-" at bounding box center [292, 321] width 12 height 14
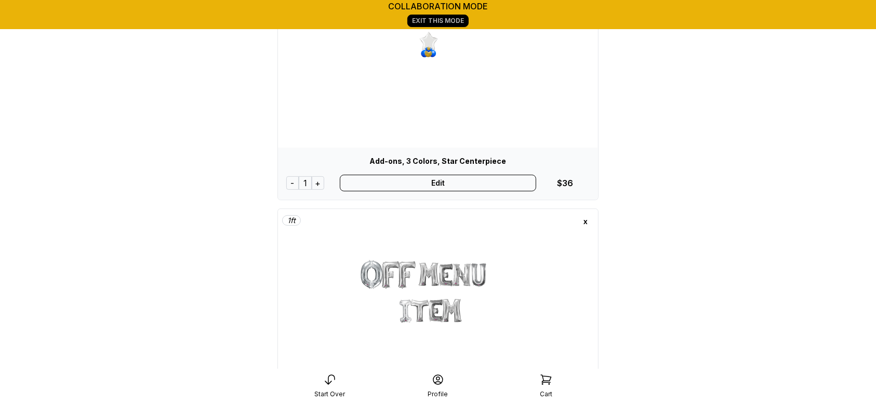
scroll to position [390, 0]
click at [582, 219] on div "x" at bounding box center [585, 219] width 17 height 17
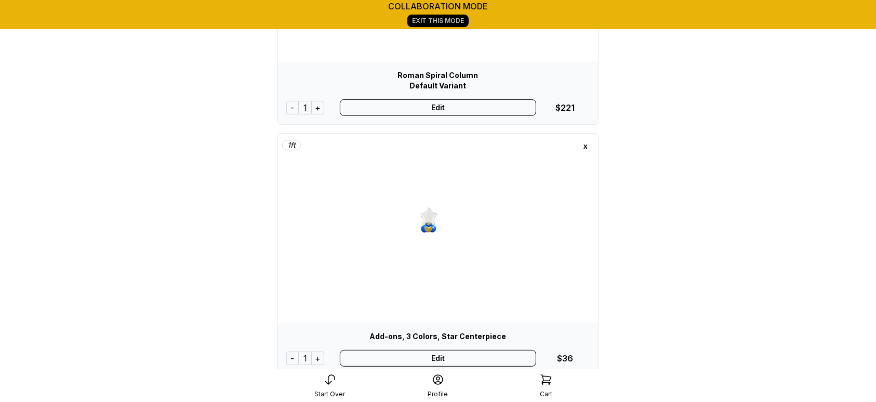
scroll to position [193, 0]
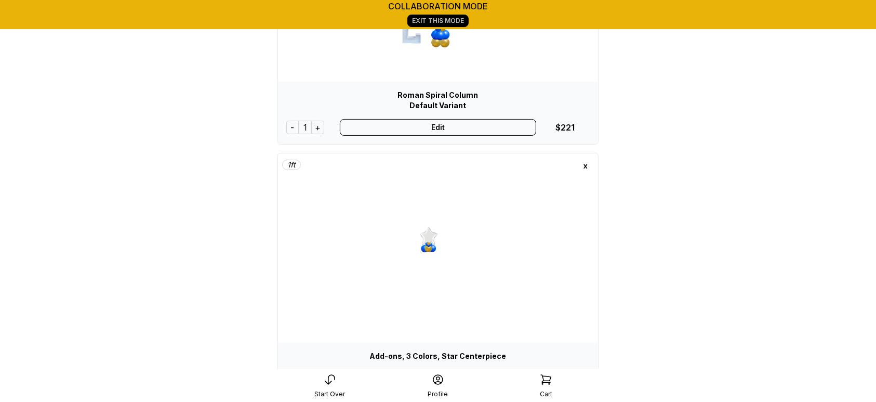
click at [584, 165] on div "x" at bounding box center [585, 165] width 17 height 17
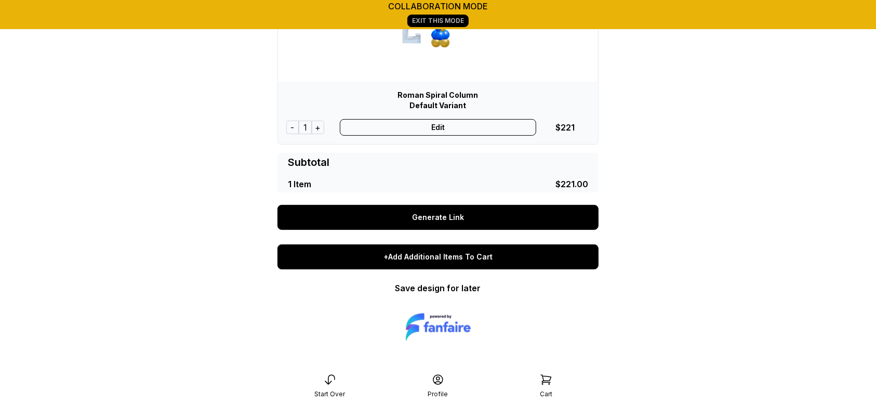
click at [507, 261] on div "+Add Additional Items To Cart" at bounding box center [437, 256] width 321 height 25
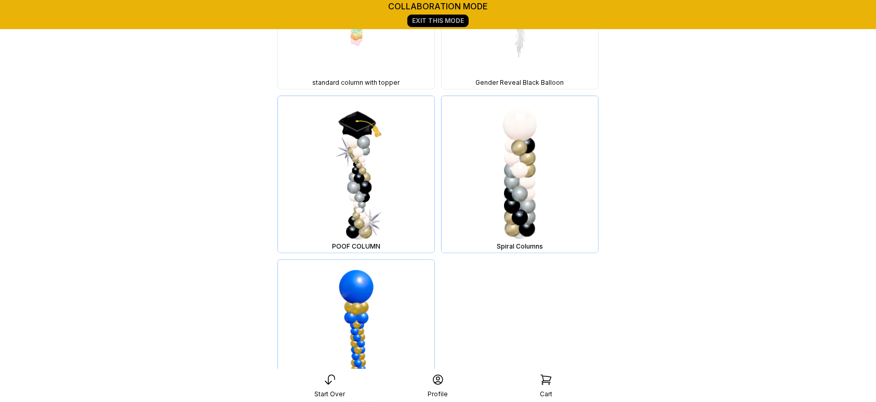
scroll to position [8248, 0]
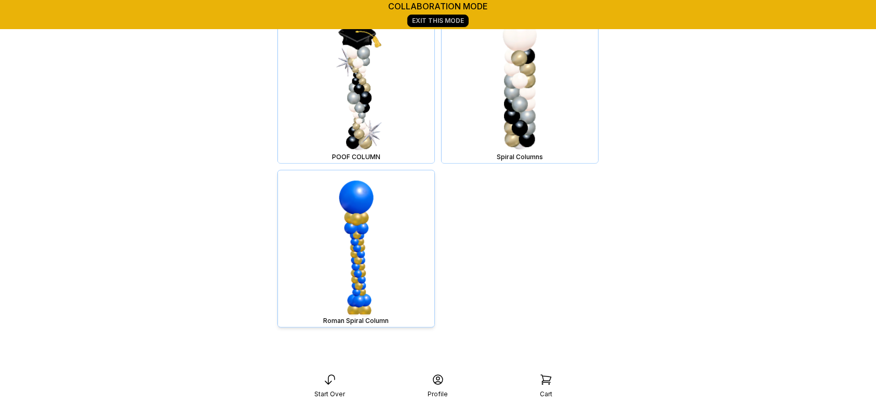
click at [388, 295] on img at bounding box center [356, 248] width 156 height 156
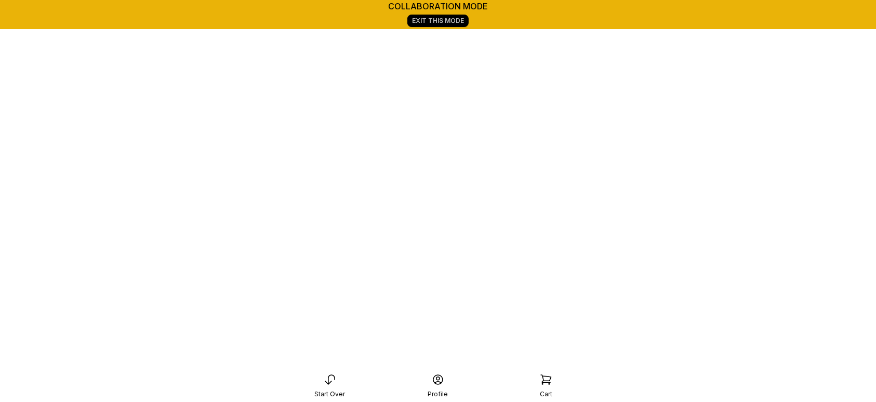
scroll to position [146, 0]
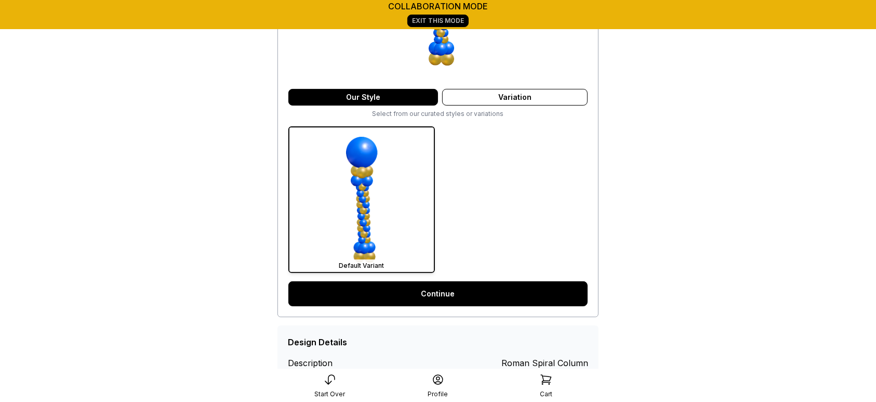
scroll to position [223, 0]
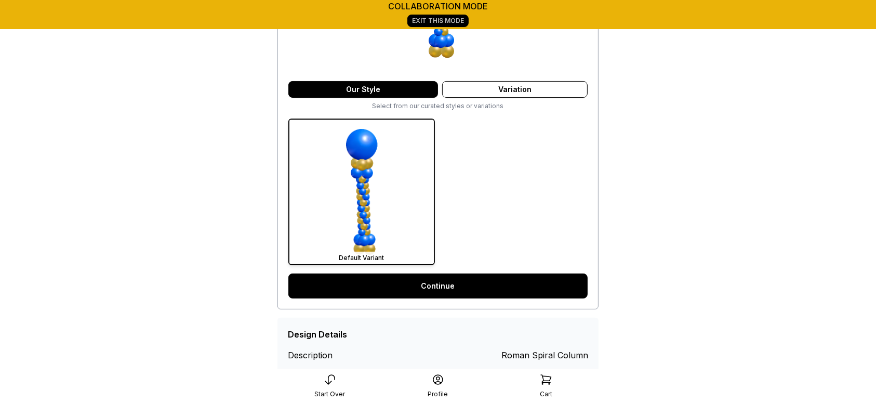
click at [474, 279] on link "Continue" at bounding box center [437, 285] width 299 height 25
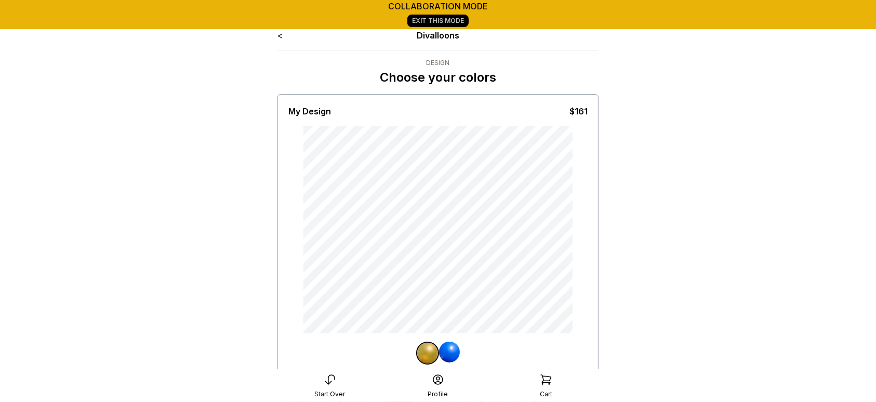
scroll to position [260, 0]
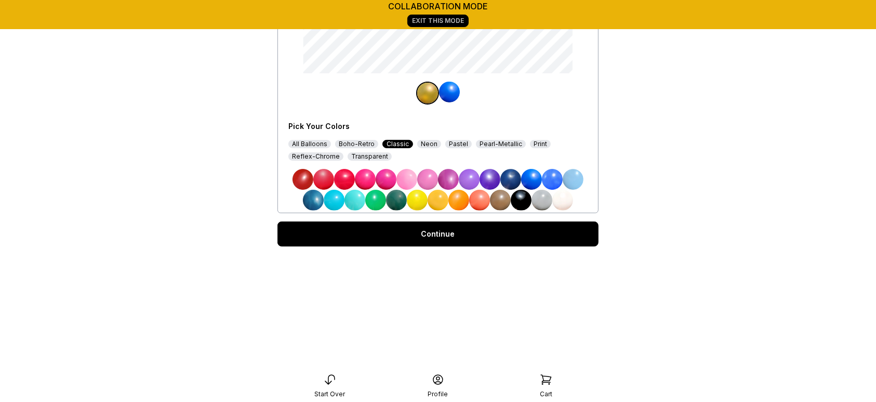
click at [566, 232] on div "Continue" at bounding box center [437, 233] width 321 height 25
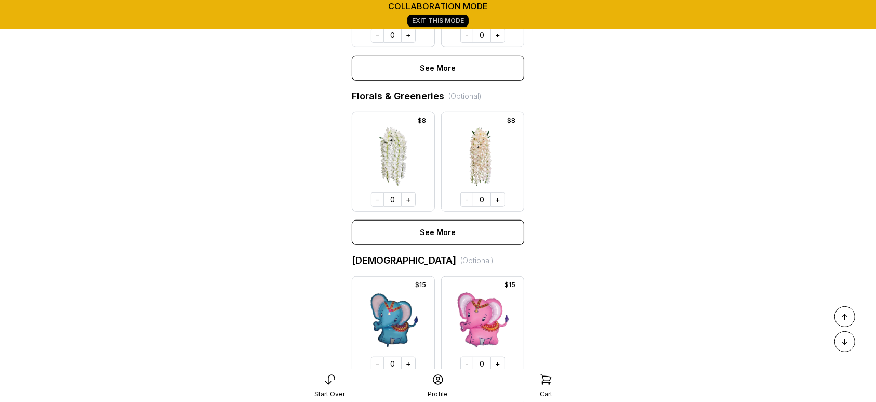
scroll to position [643, 0]
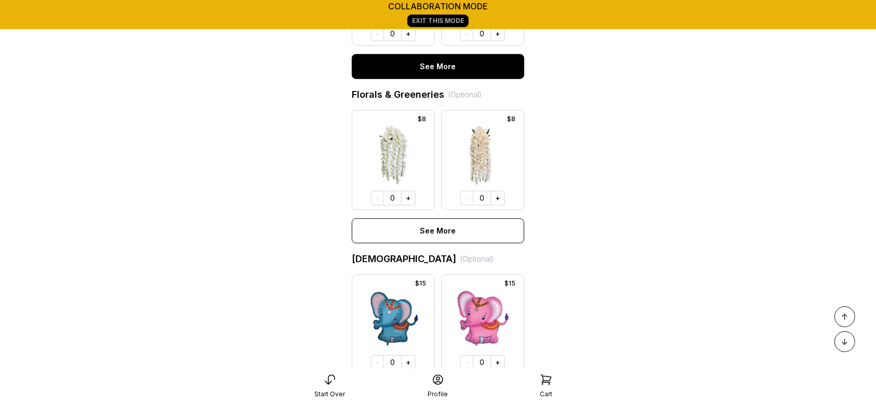
click at [424, 79] on button "See More" at bounding box center [438, 66] width 173 height 25
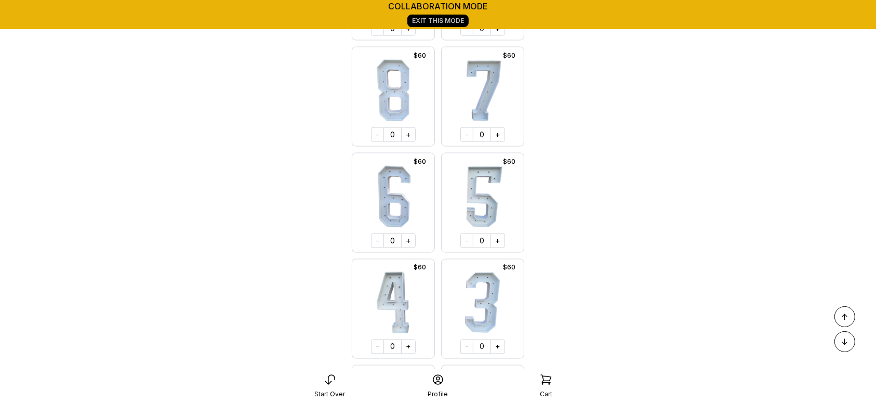
scroll to position [1510, 0]
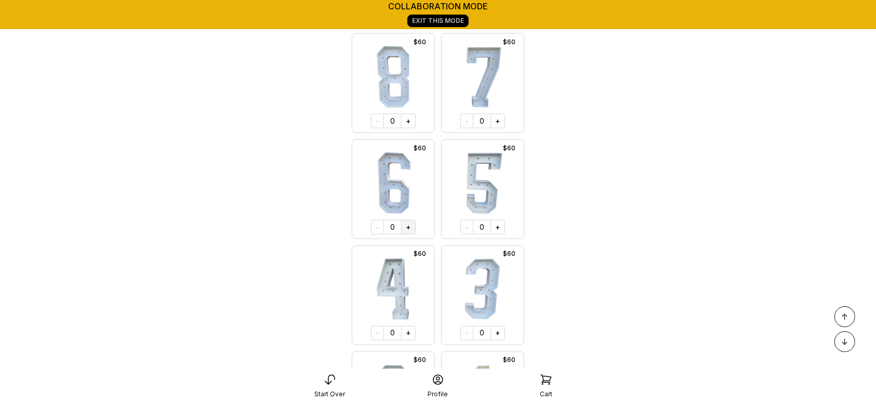
click at [412, 234] on button "+" at bounding box center [408, 227] width 15 height 15
click at [378, 234] on button "-" at bounding box center [378, 226] width 13 height 15
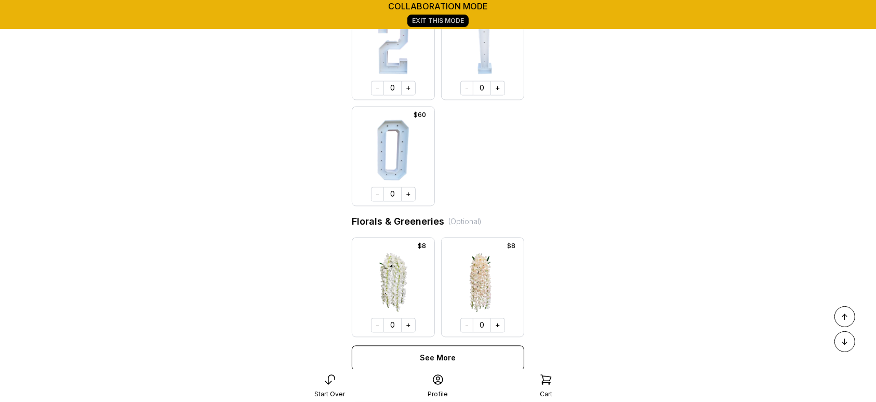
scroll to position [1894, 0]
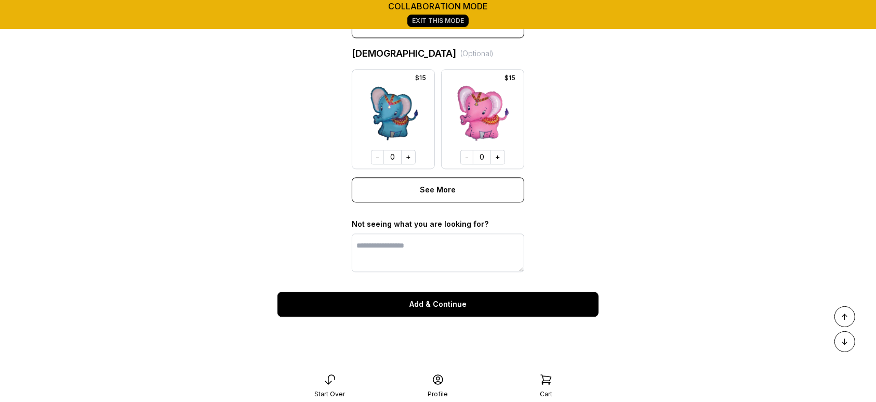
scroll to position [2216, 0]
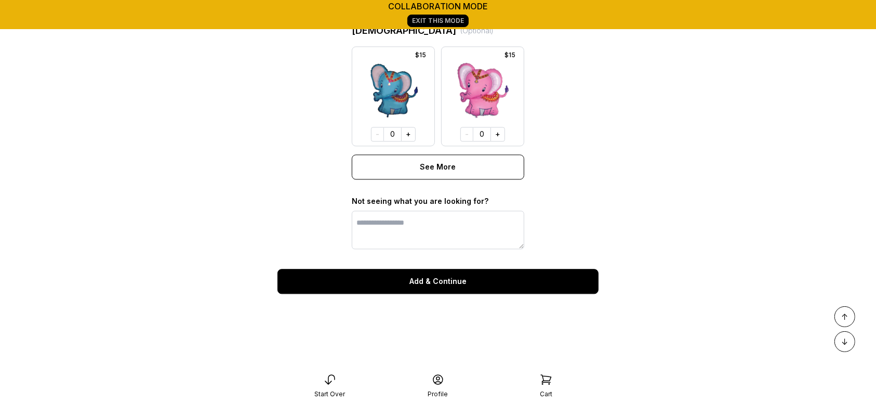
click at [551, 294] on button "Add & Continue" at bounding box center [437, 281] width 321 height 25
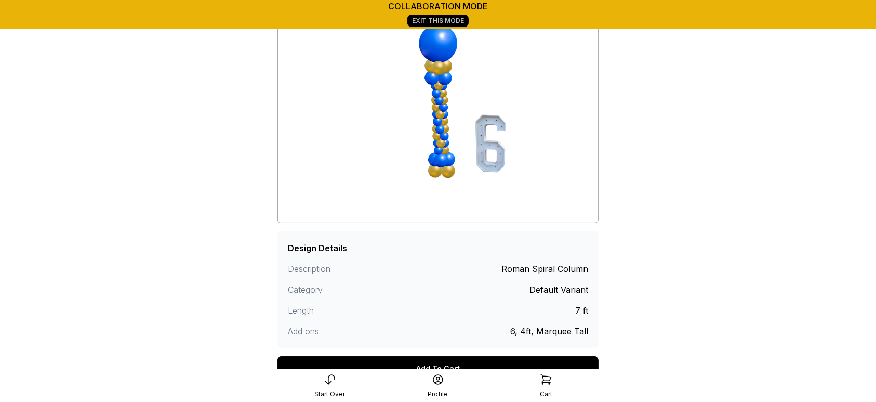
scroll to position [201, 0]
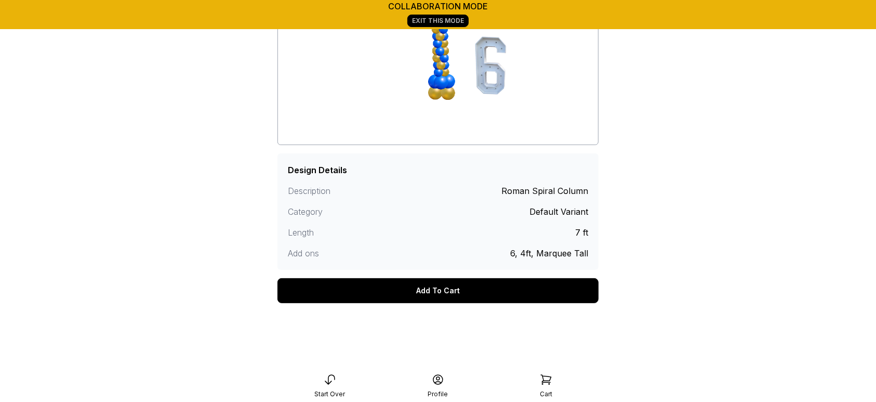
click at [430, 298] on div "Add To Cart" at bounding box center [437, 290] width 321 height 25
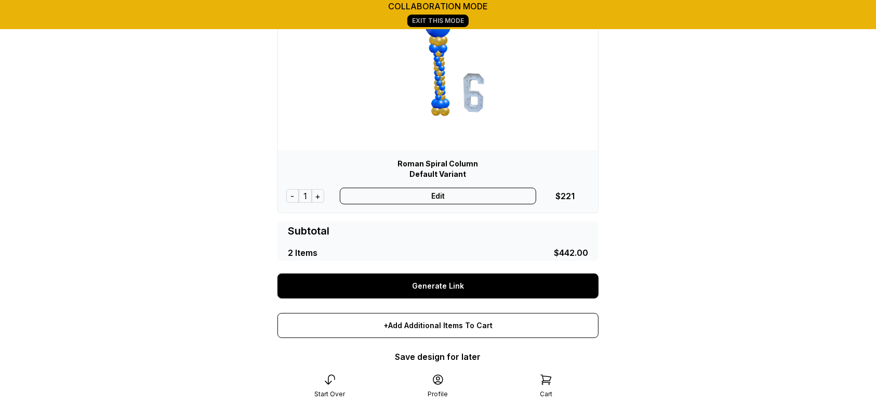
scroll to position [388, 0]
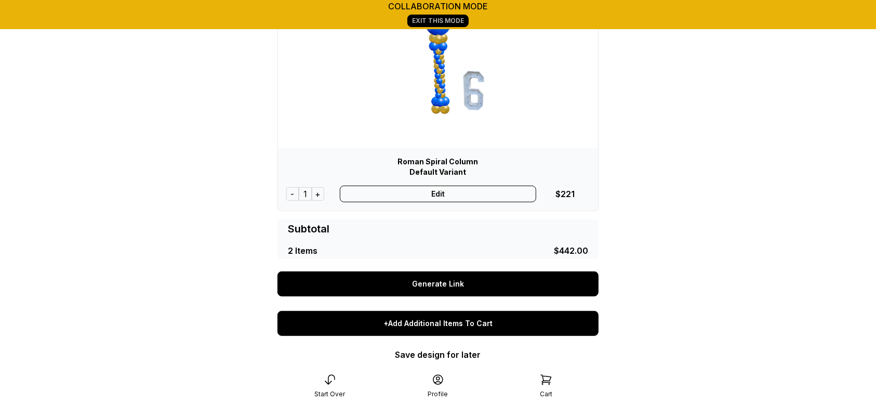
click at [484, 323] on div "+Add Additional Items To Cart" at bounding box center [437, 323] width 321 height 25
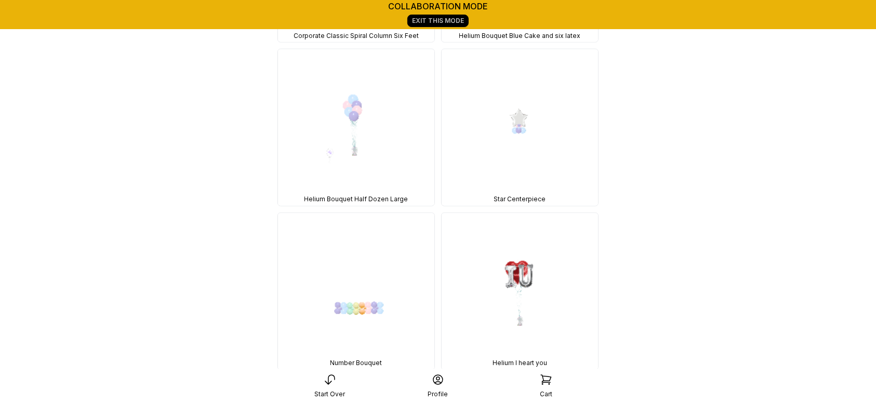
scroll to position [5110, 0]
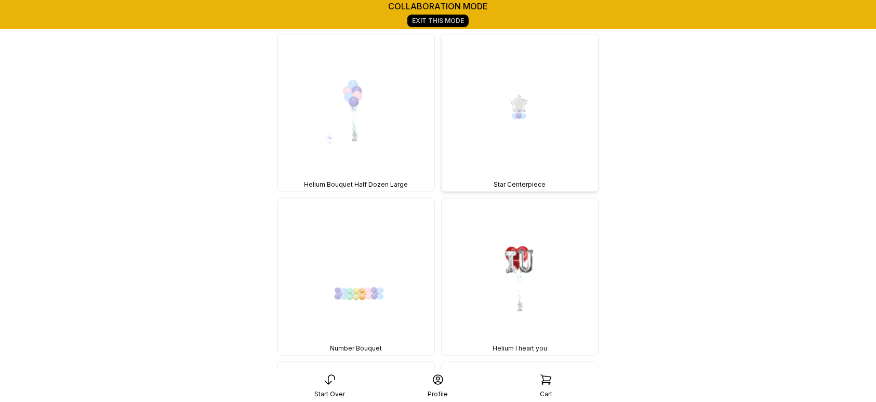
click at [560, 110] on img at bounding box center [520, 113] width 156 height 156
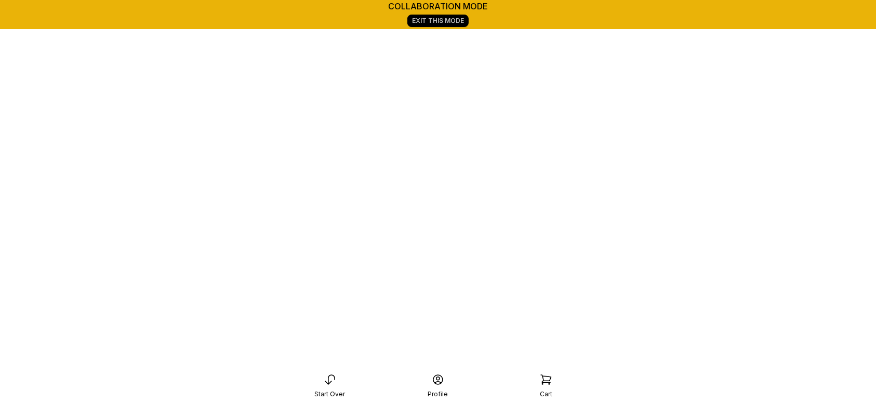
scroll to position [146, 0]
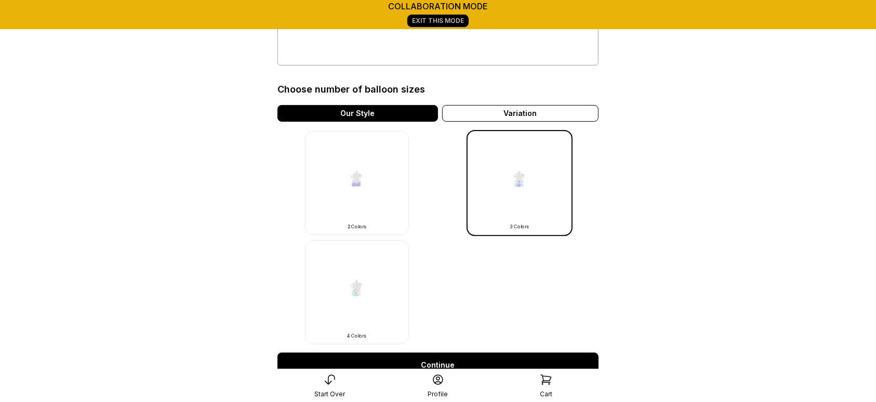
scroll to position [250, 0]
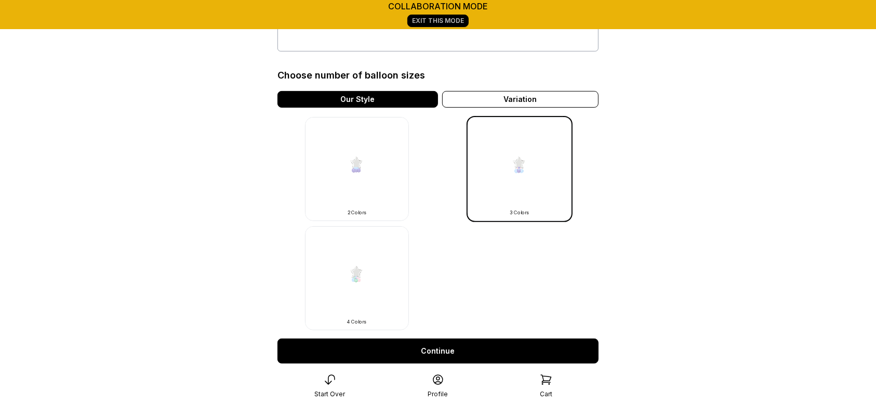
click at [382, 271] on img at bounding box center [357, 278] width 104 height 104
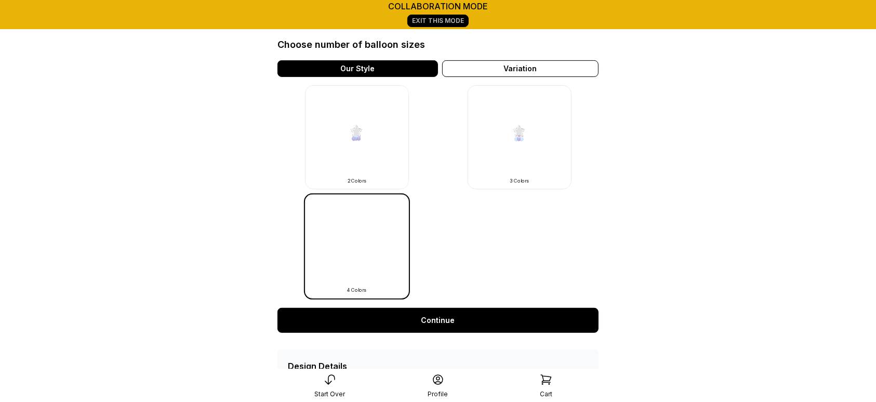
scroll to position [314, 0]
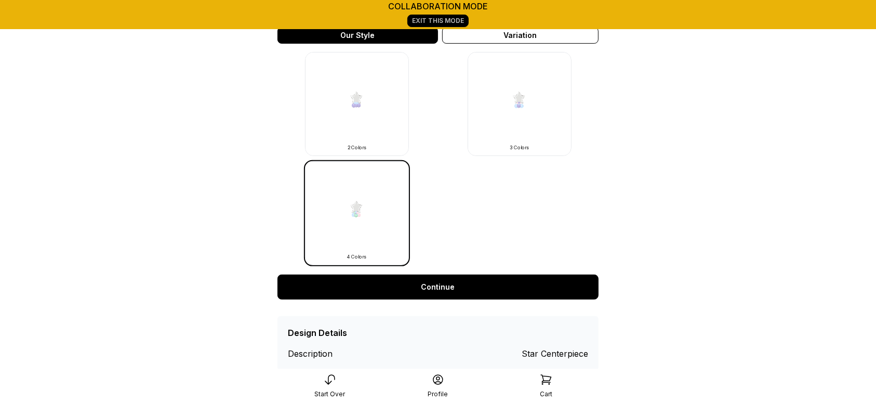
click at [549, 280] on link "Continue" at bounding box center [437, 286] width 321 height 25
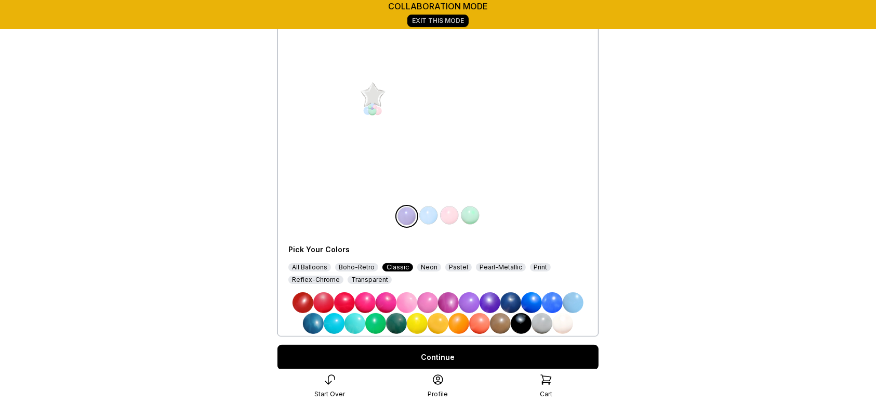
scroll to position [97, 0]
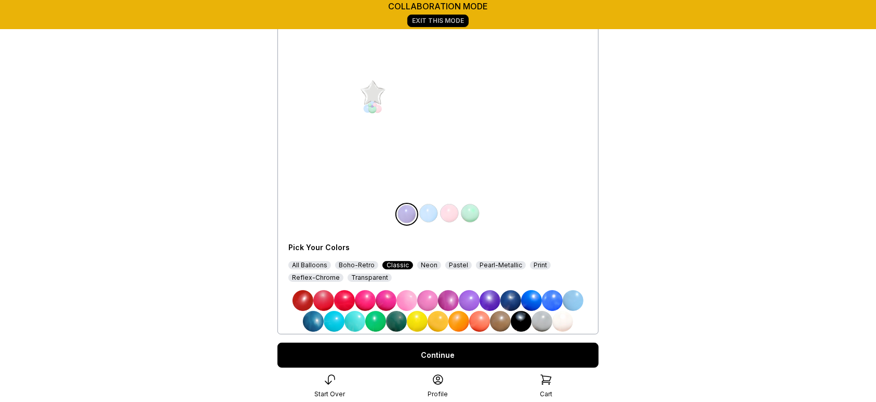
click at [531, 297] on img at bounding box center [531, 300] width 21 height 21
click at [434, 216] on img at bounding box center [428, 213] width 21 height 21
click at [323, 262] on div "All Balloons" at bounding box center [309, 265] width 43 height 8
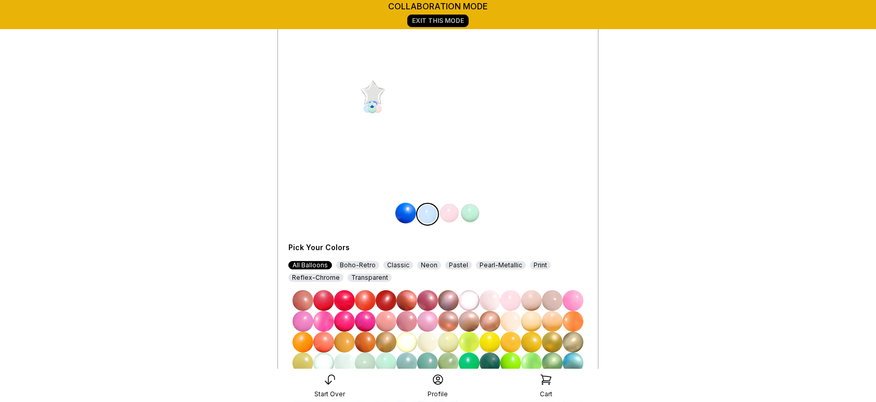
click at [554, 261] on div "All Balloons Boho-Retro Classic Neon Pastel Pearl-Metallic Print Reflex-Chrome …" at bounding box center [437, 271] width 299 height 21
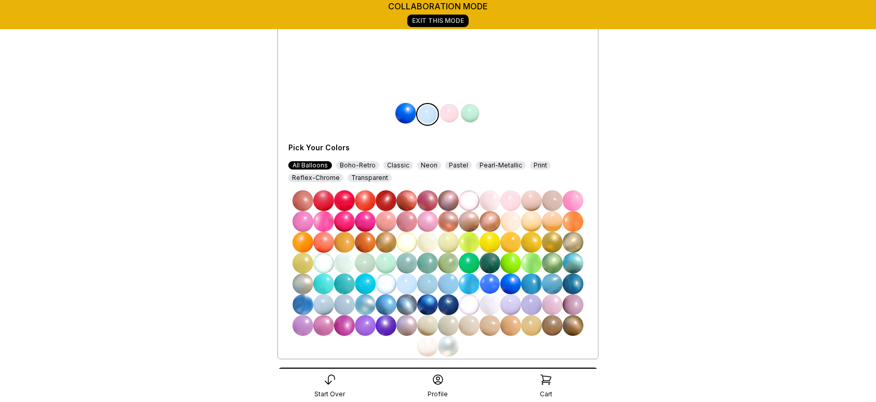
click at [552, 242] on img at bounding box center [552, 242] width 21 height 21
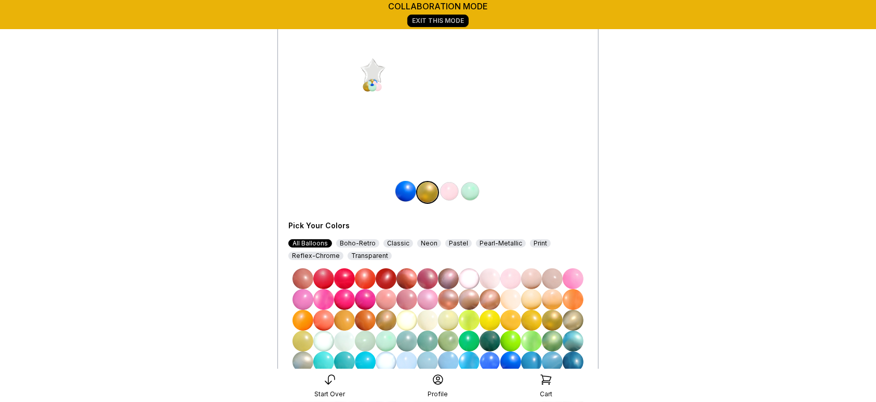
scroll to position [121, 0]
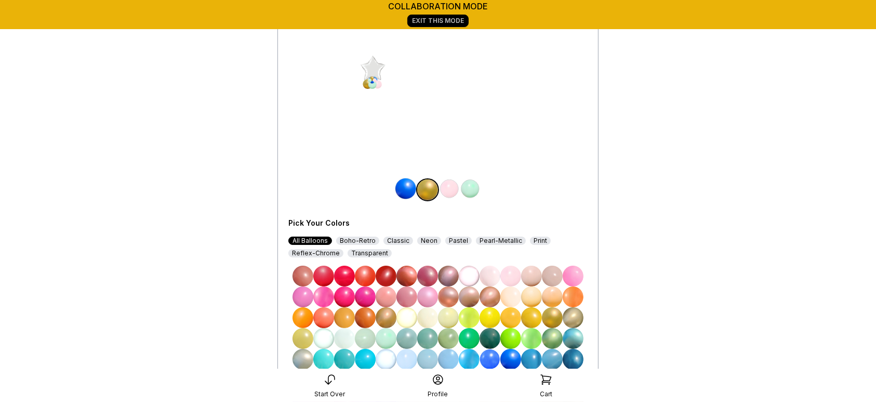
click at [447, 186] on img at bounding box center [449, 188] width 21 height 21
click at [557, 317] on img at bounding box center [552, 317] width 21 height 21
click at [475, 185] on img at bounding box center [470, 188] width 21 height 21
click at [513, 358] on img at bounding box center [510, 359] width 21 height 21
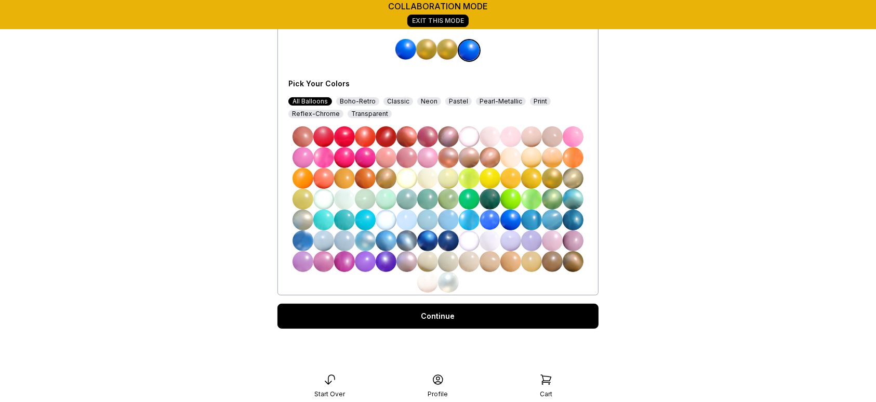
scroll to position [261, 0]
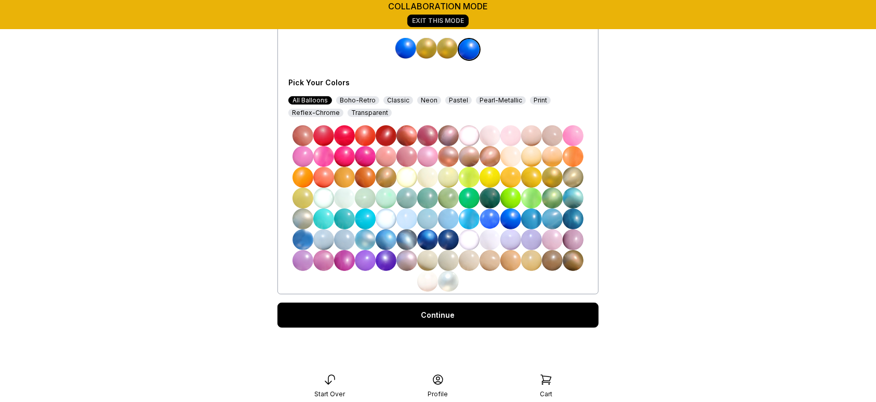
click at [524, 313] on link "Continue" at bounding box center [437, 314] width 321 height 25
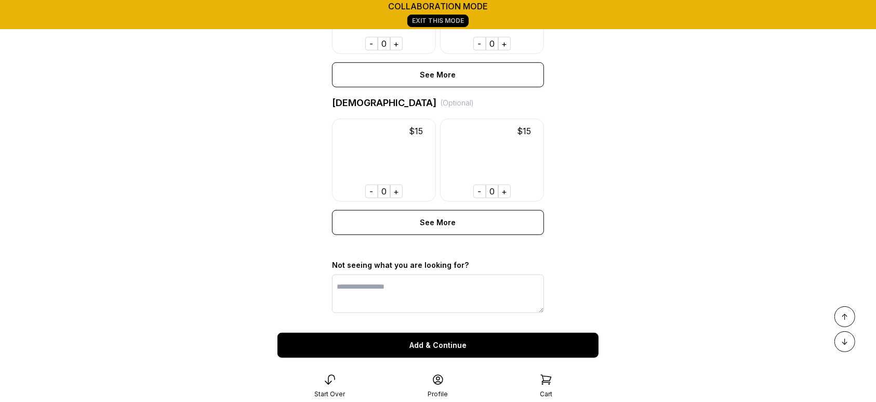
scroll to position [785, 0]
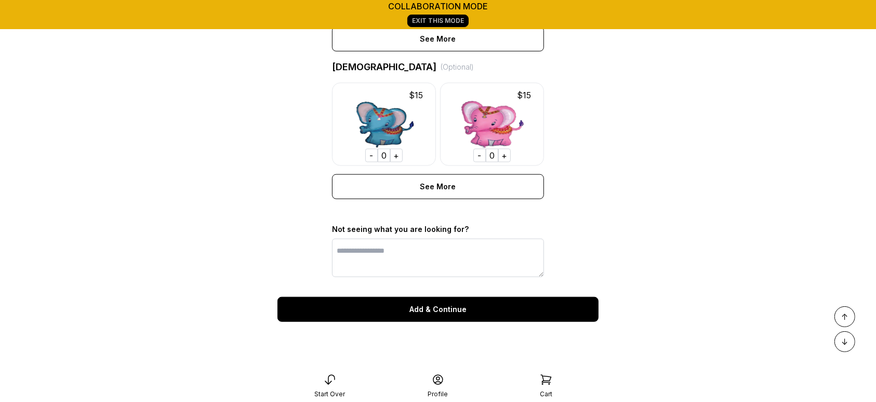
click at [536, 322] on div "Add & Continue" at bounding box center [437, 309] width 321 height 25
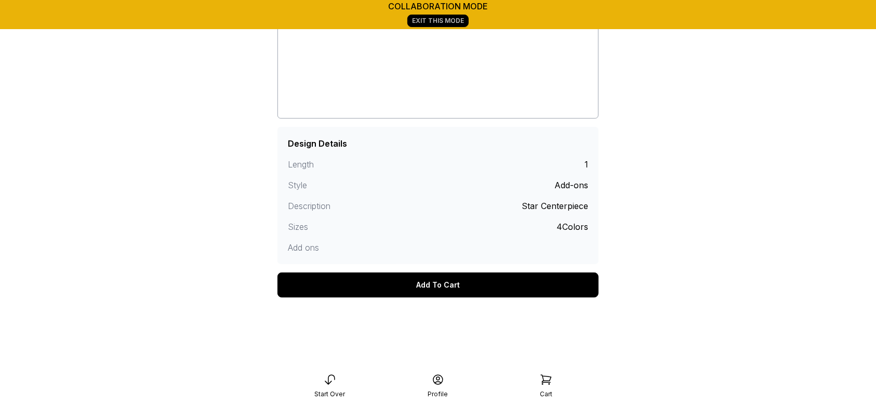
scroll to position [185, 0]
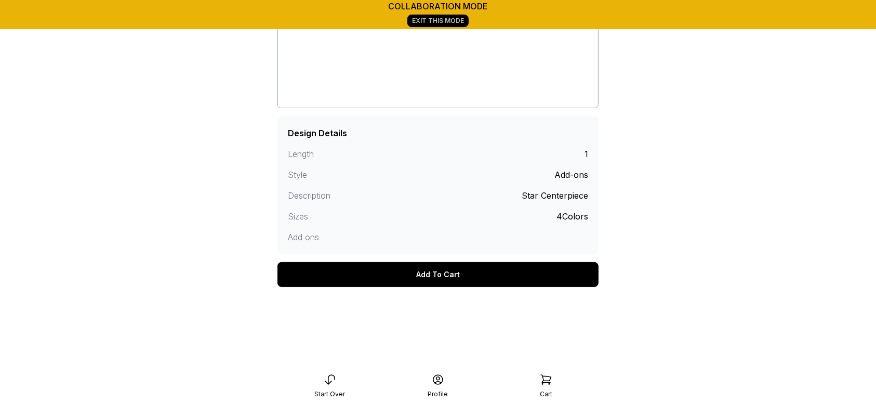
click at [504, 279] on div "Add To Cart" at bounding box center [437, 274] width 321 height 25
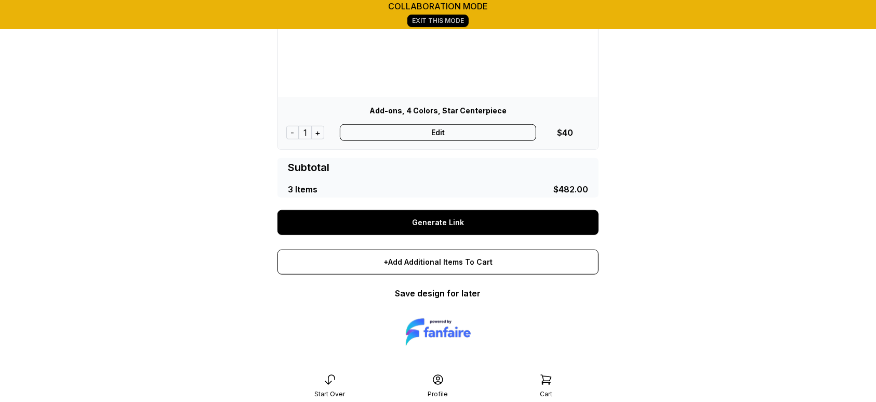
scroll to position [702, 0]
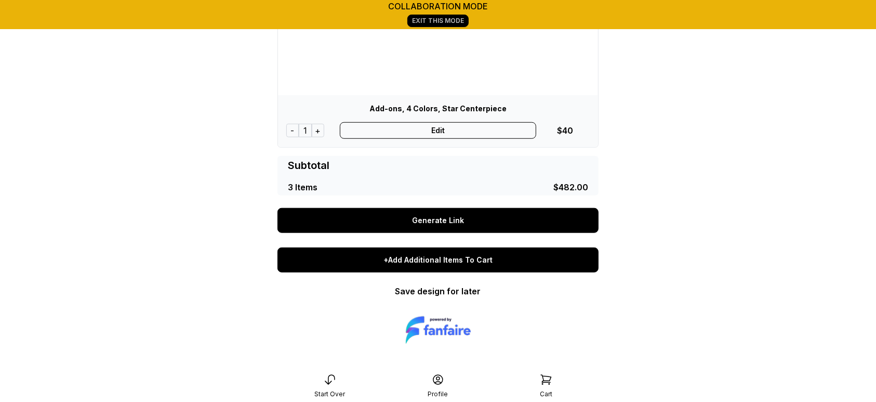
click at [429, 265] on div "+Add Additional Items To Cart" at bounding box center [437, 259] width 321 height 25
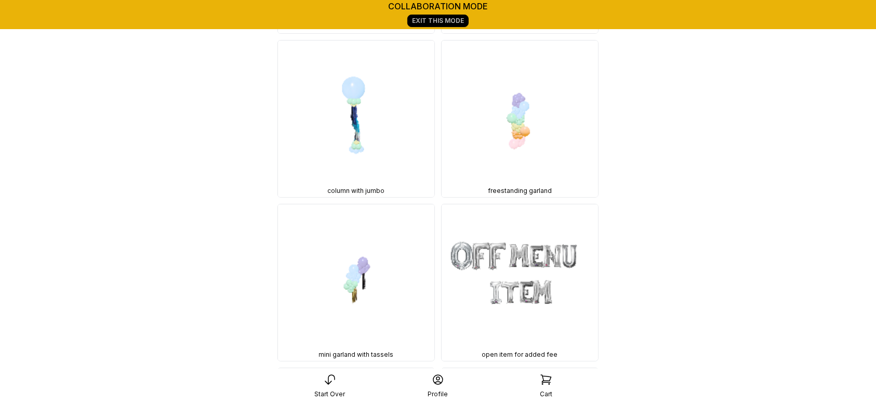
scroll to position [7382, 0]
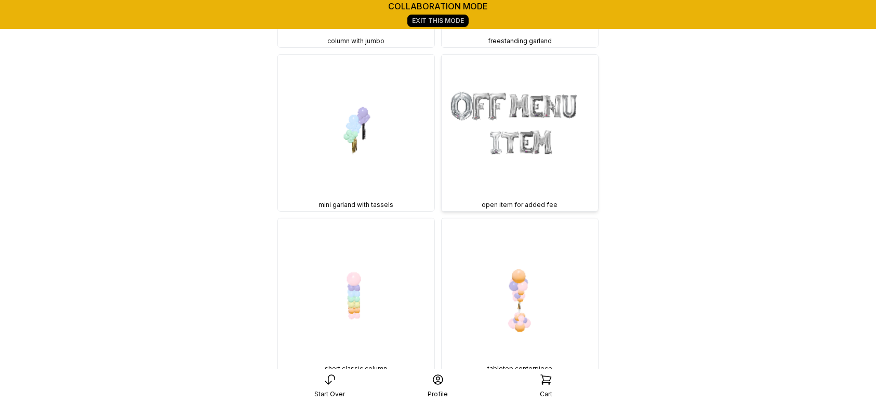
click at [547, 149] on img at bounding box center [520, 133] width 156 height 156
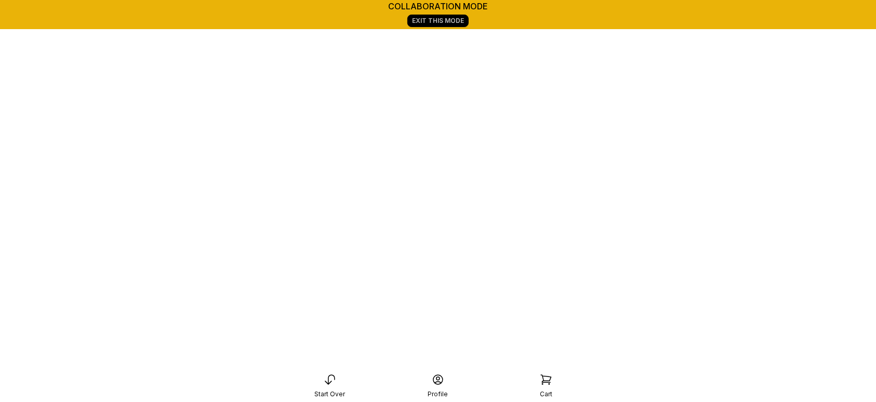
scroll to position [146, 0]
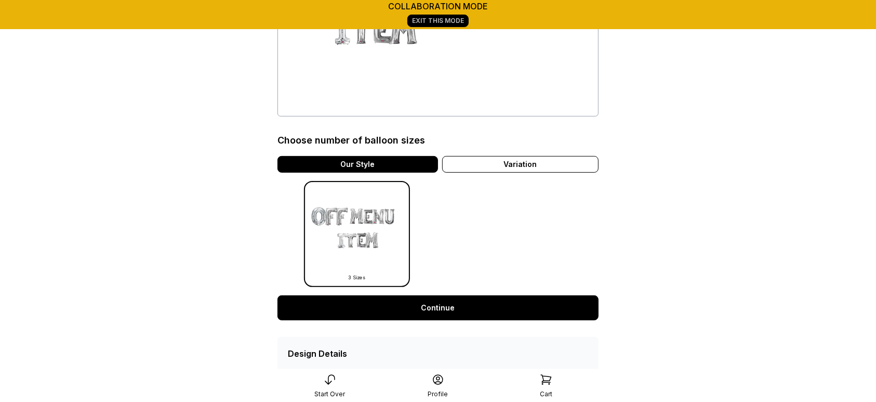
scroll to position [204, 0]
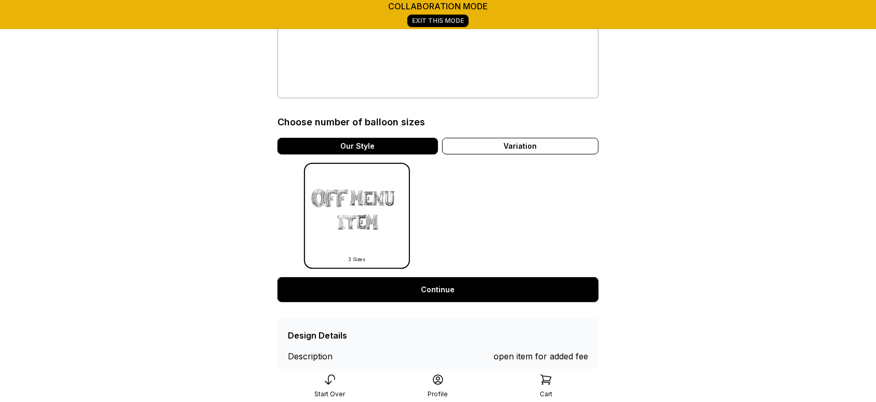
click at [490, 284] on link "Continue" at bounding box center [437, 289] width 321 height 25
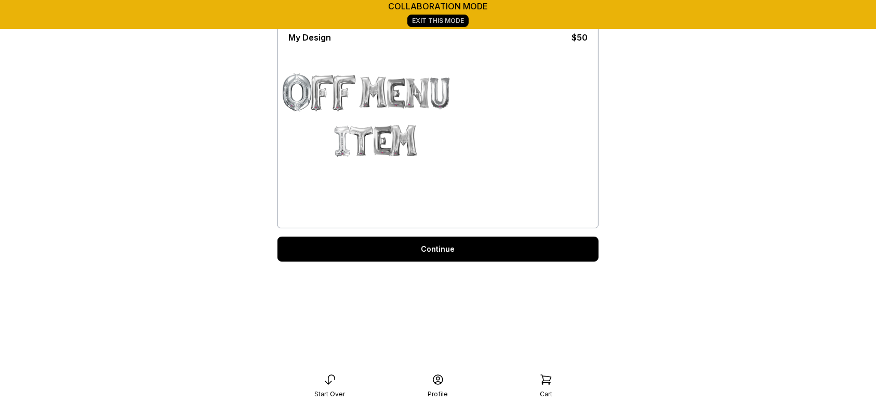
scroll to position [75, 0]
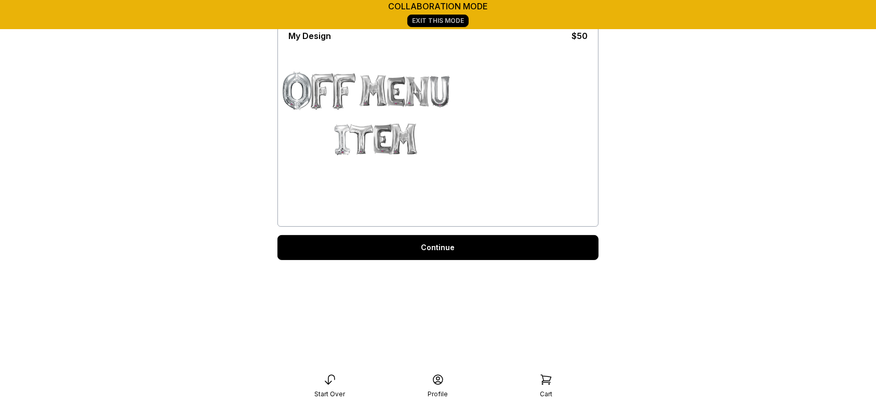
click at [442, 237] on link "Continue" at bounding box center [437, 247] width 321 height 25
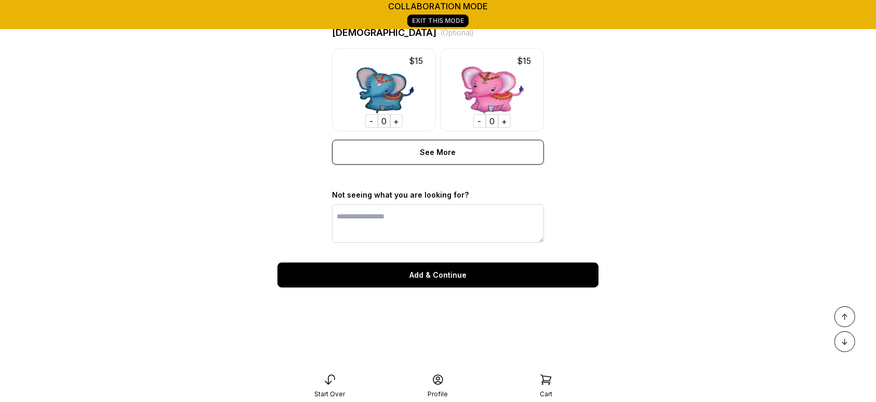
scroll to position [832, 0]
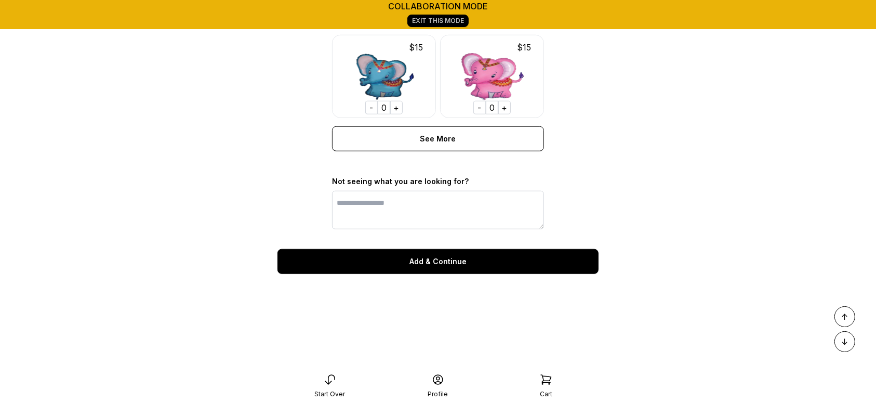
click at [494, 274] on div "Add & Continue" at bounding box center [437, 261] width 321 height 25
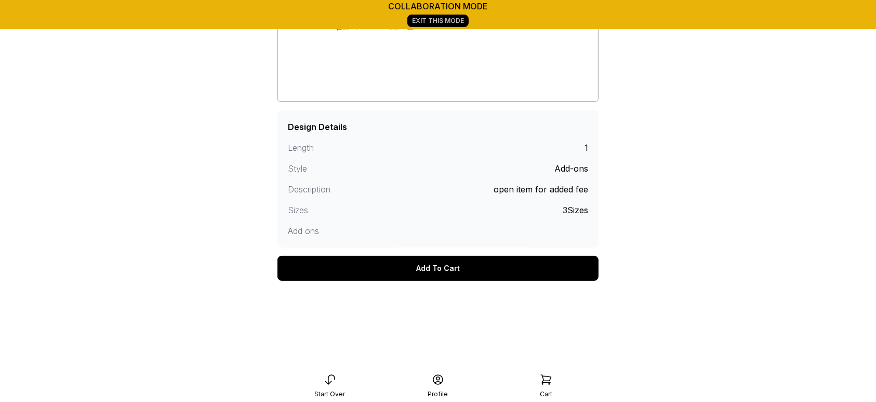
scroll to position [214, 0]
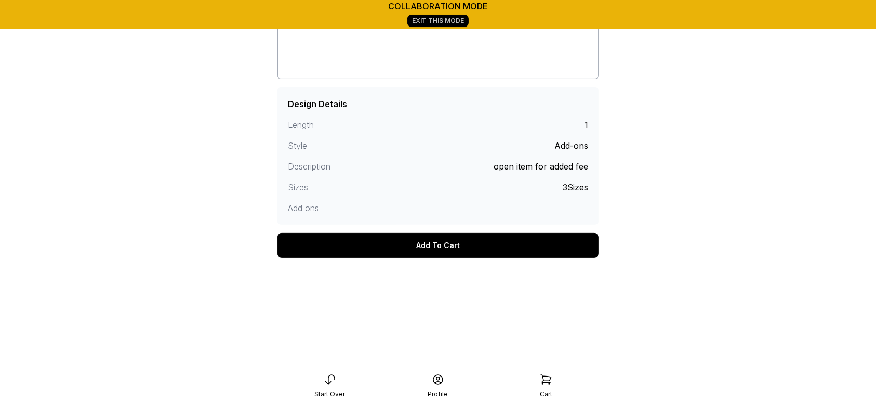
click at [468, 246] on div "Add To Cart" at bounding box center [437, 245] width 321 height 25
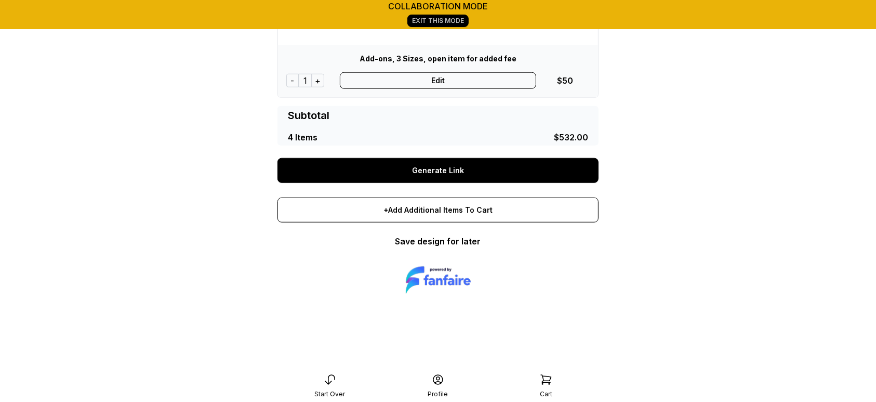
scroll to position [1060, 0]
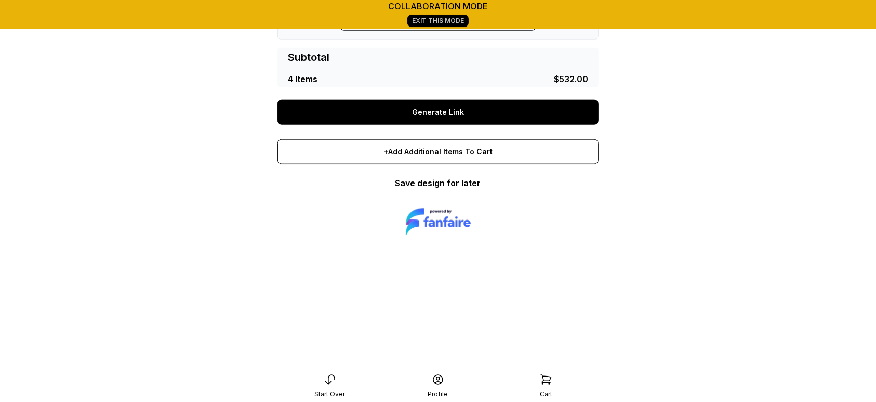
click at [448, 183] on link "Save design for later" at bounding box center [438, 183] width 86 height 10
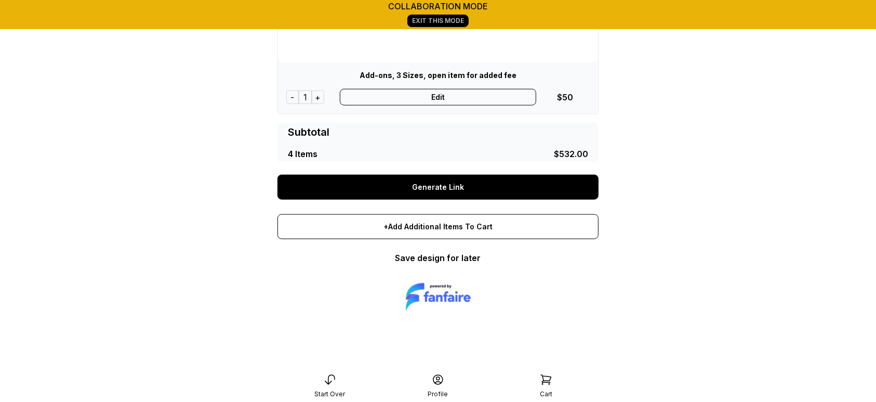
scroll to position [995, 0]
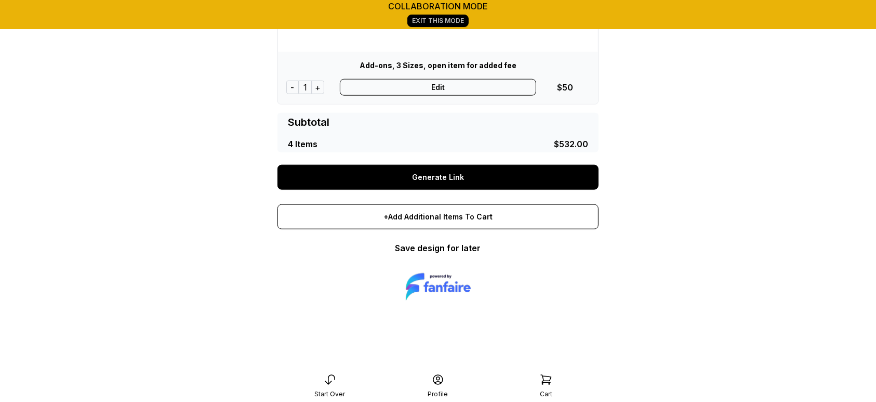
click at [515, 177] on link "Generate Link" at bounding box center [437, 177] width 321 height 25
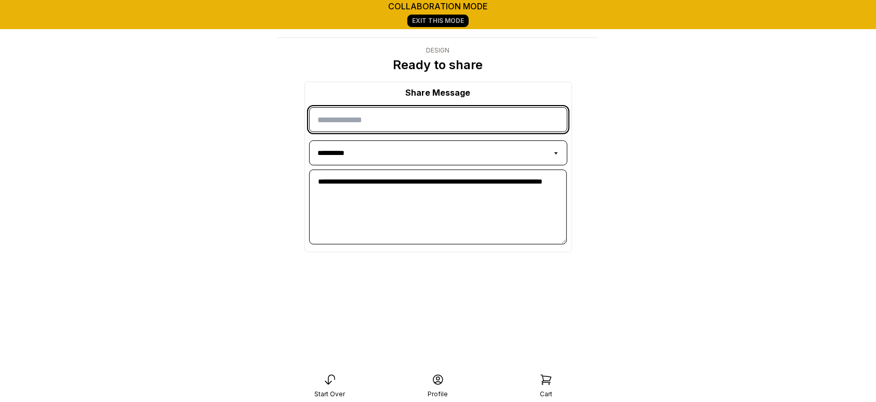
click at [469, 112] on input "input" at bounding box center [438, 119] width 258 height 25
type input "**********"
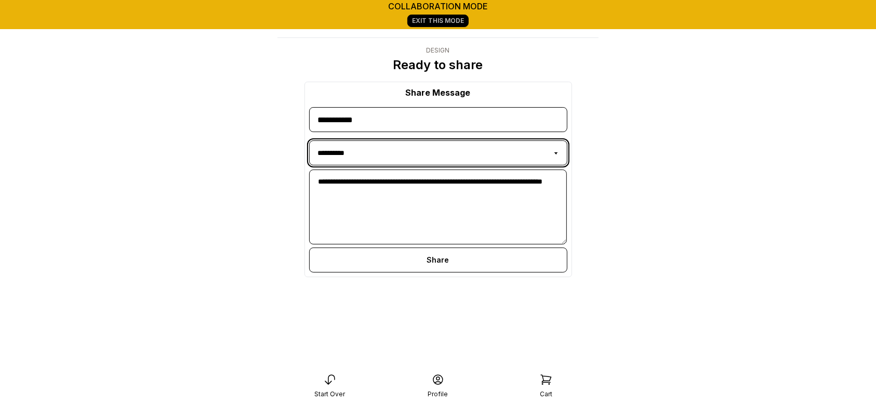
click at [472, 146] on select "**********" at bounding box center [438, 152] width 258 height 25
select select "**********"
click at [309, 140] on select "**********" at bounding box center [438, 152] width 258 height 25
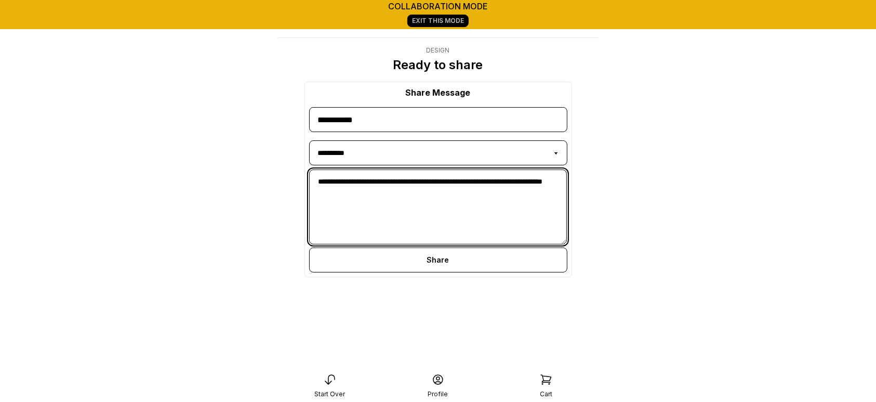
click at [469, 204] on textarea "**********" at bounding box center [438, 206] width 258 height 75
type textarea "**********"
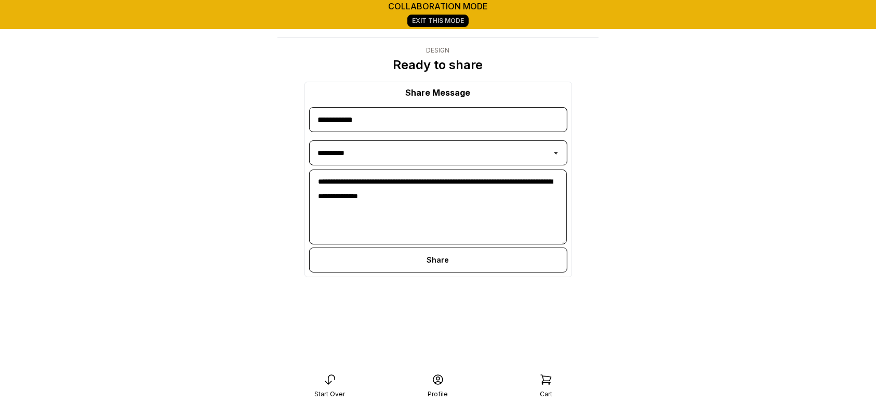
click at [499, 263] on div "Share" at bounding box center [438, 259] width 258 height 25
click at [473, 269] on icon at bounding box center [473, 269] width 12 height 12
click at [492, 271] on icon at bounding box center [494, 269] width 12 height 12
click at [434, 268] on icon "email" at bounding box center [432, 269] width 8 height 5
